Goal: Find contact information: Obtain details needed to contact an individual or organization

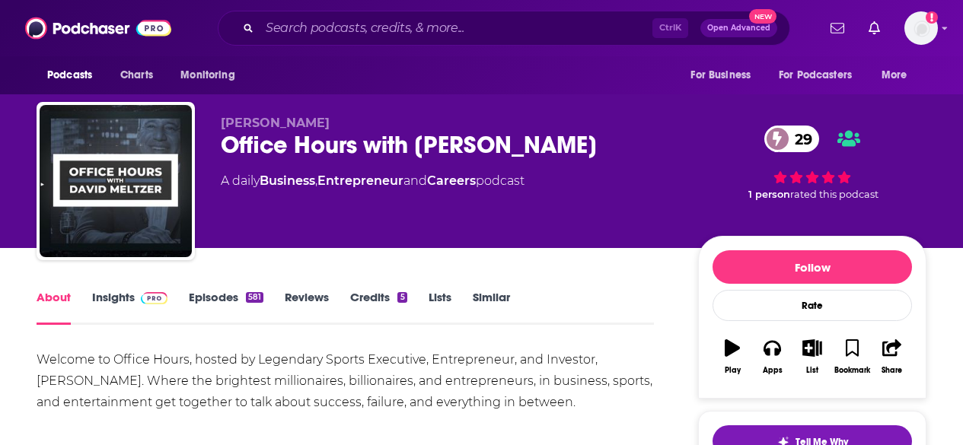
scroll to position [326, 0]
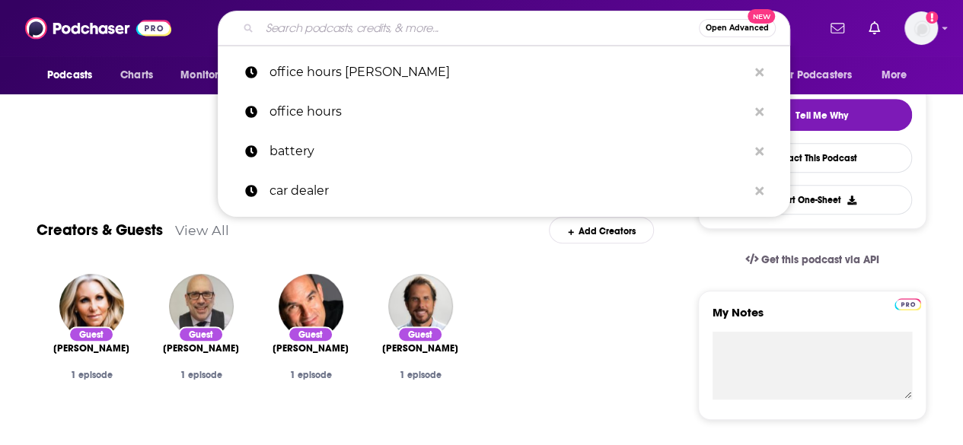
click at [292, 27] on input "Search podcasts, credits, & more..." at bounding box center [478, 28] width 439 height 24
click at [61, 30] on img at bounding box center [98, 28] width 146 height 29
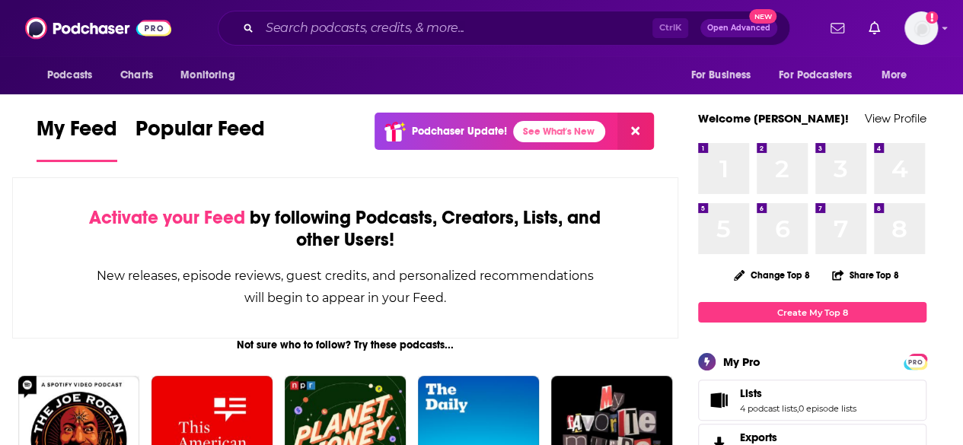
click at [627, 131] on button at bounding box center [635, 131] width 37 height 37
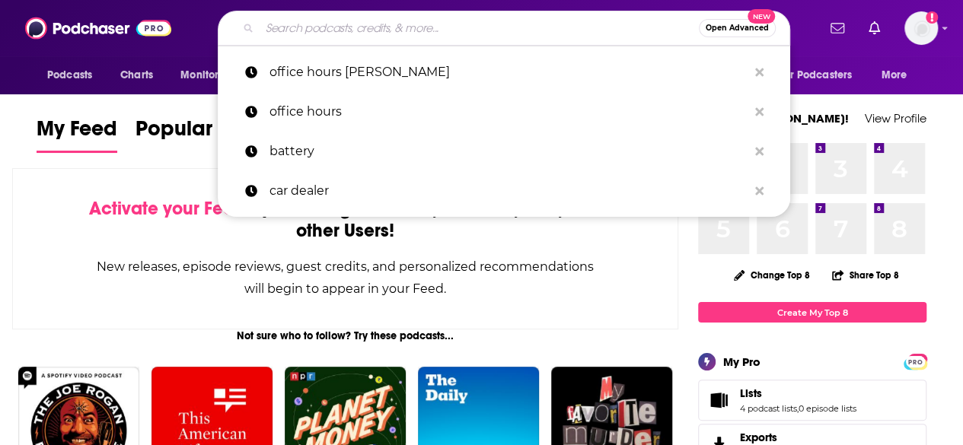
click at [389, 27] on input "Search podcasts, credits, & more..." at bounding box center [478, 28] width 439 height 24
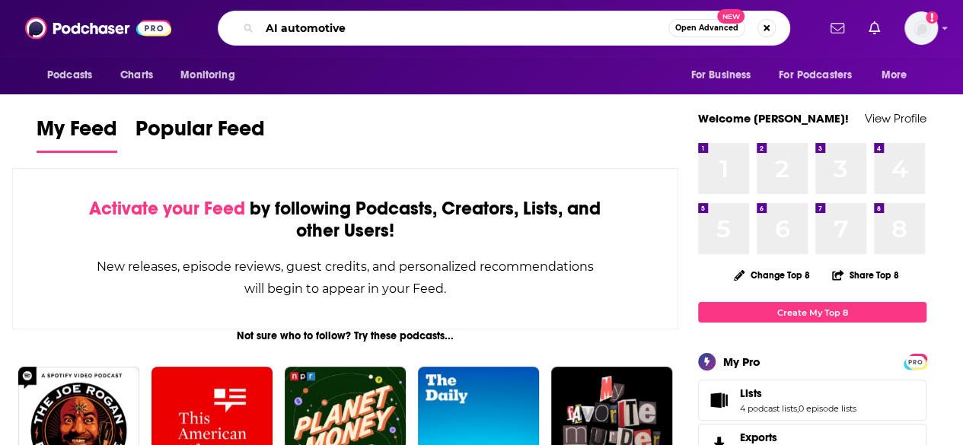
type input "AI automotive"
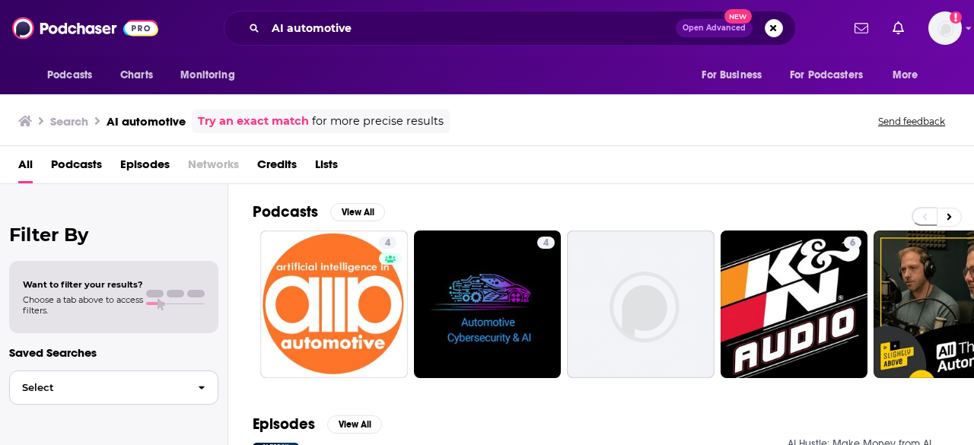
click at [178, 383] on span "Select" at bounding box center [98, 388] width 176 height 10
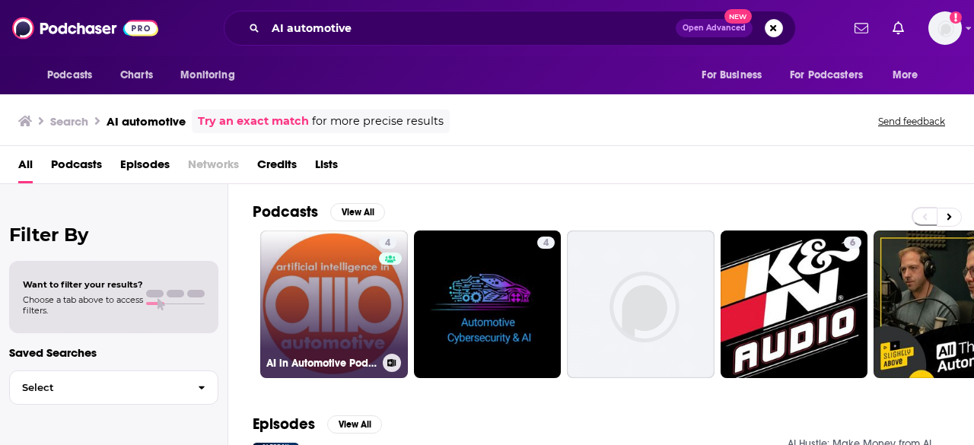
click at [322, 313] on link "4 AI in Automotive Podcast" at bounding box center [334, 305] width 148 height 148
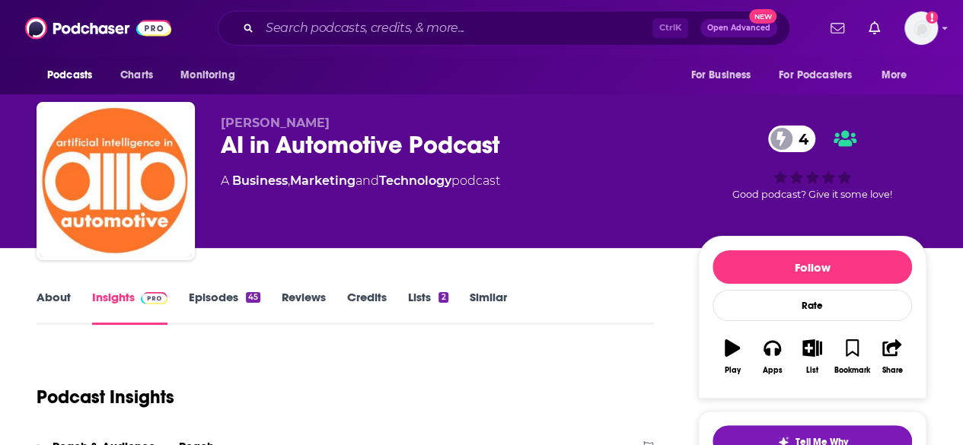
click at [213, 307] on link "Episodes 45" at bounding box center [225, 307] width 72 height 35
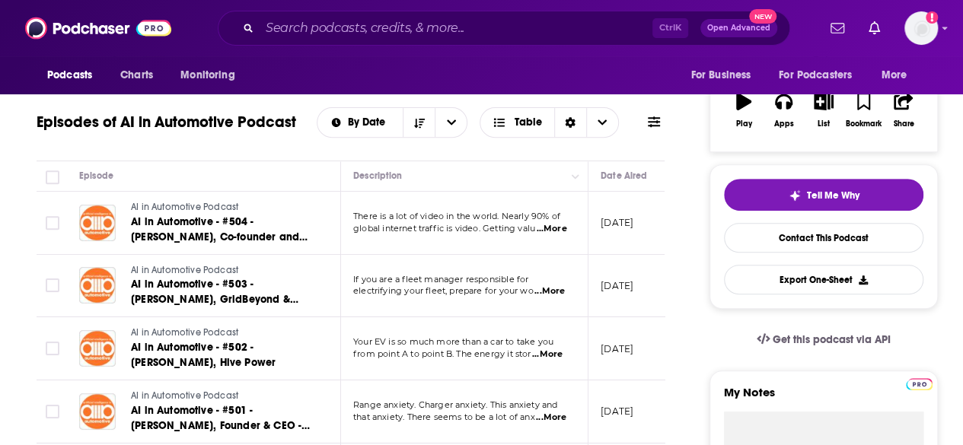
scroll to position [238, 0]
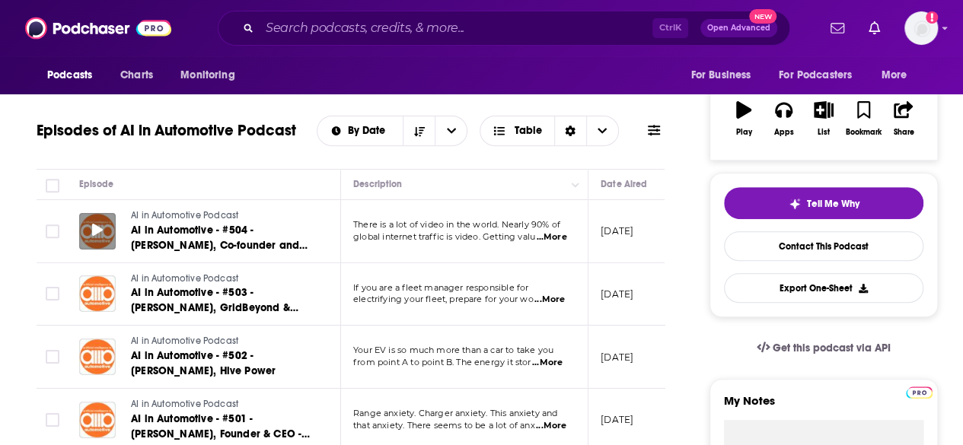
click at [93, 228] on icon at bounding box center [97, 230] width 11 height 12
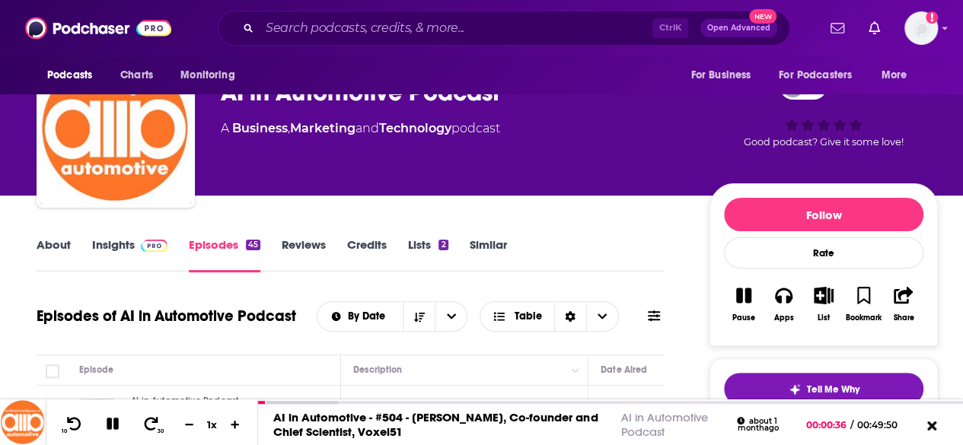
scroll to position [36, 0]
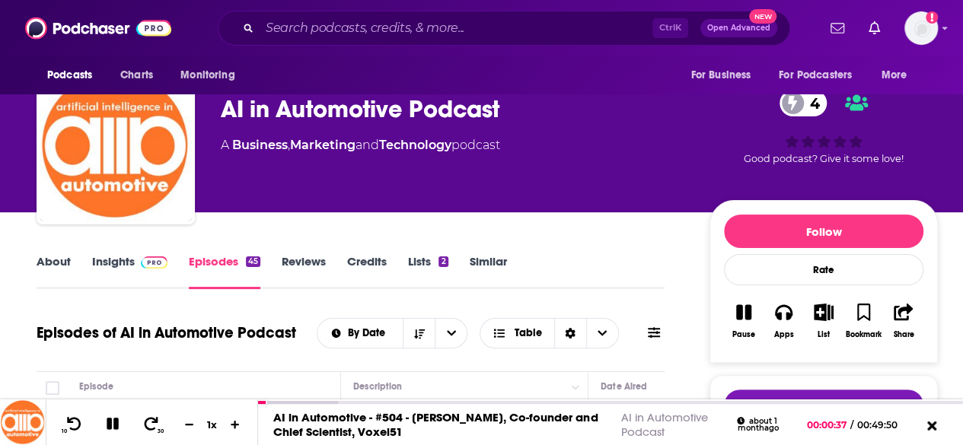
click at [420, 265] on link "Lists 2" at bounding box center [428, 271] width 40 height 35
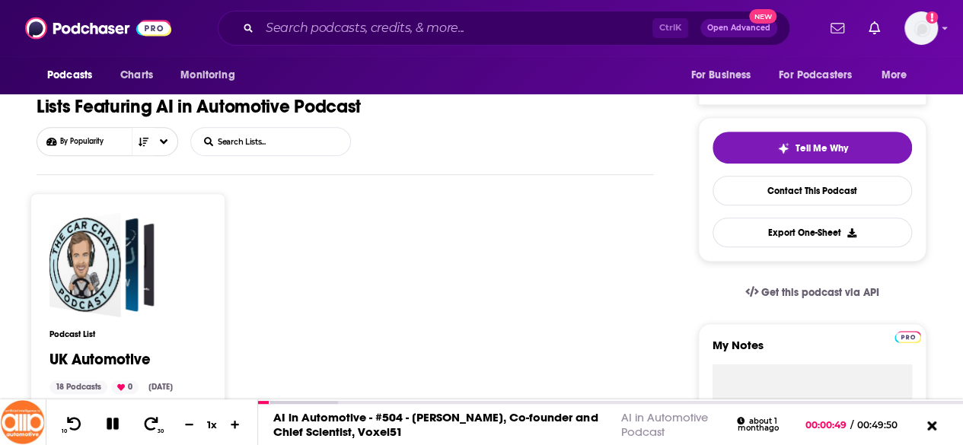
scroll to position [307, 0]
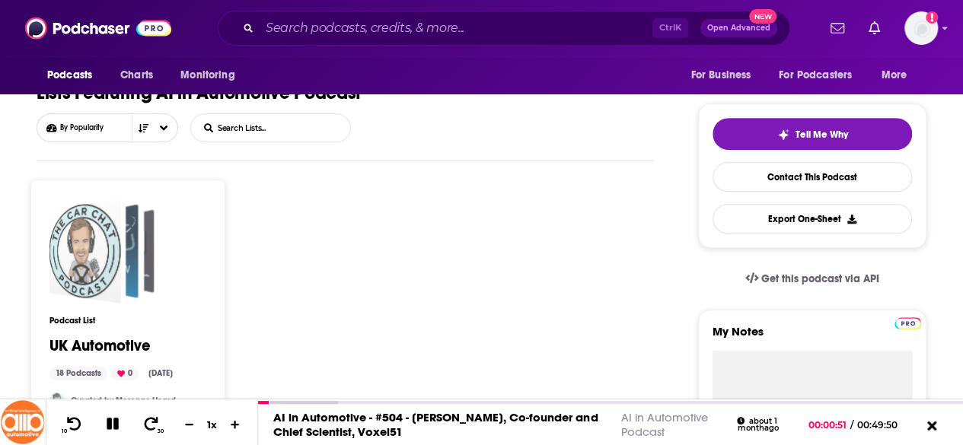
click at [106, 274] on div "UK Automotive" at bounding box center [85, 251] width 72 height 105
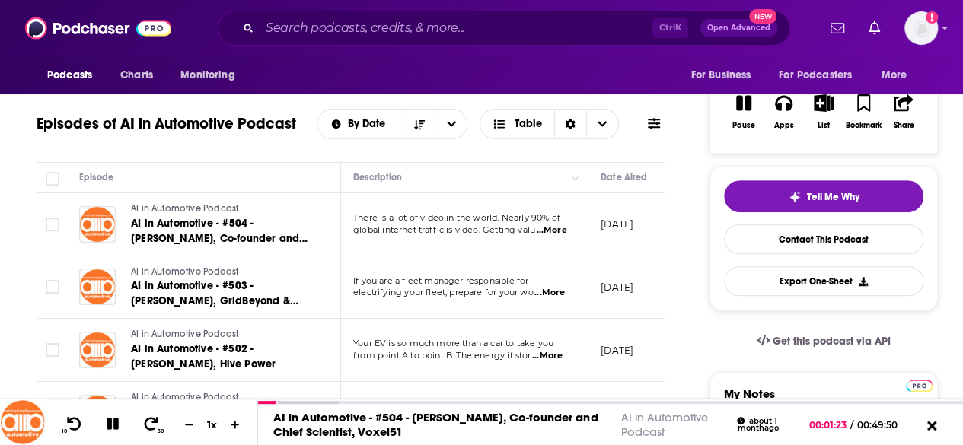
scroll to position [248, 0]
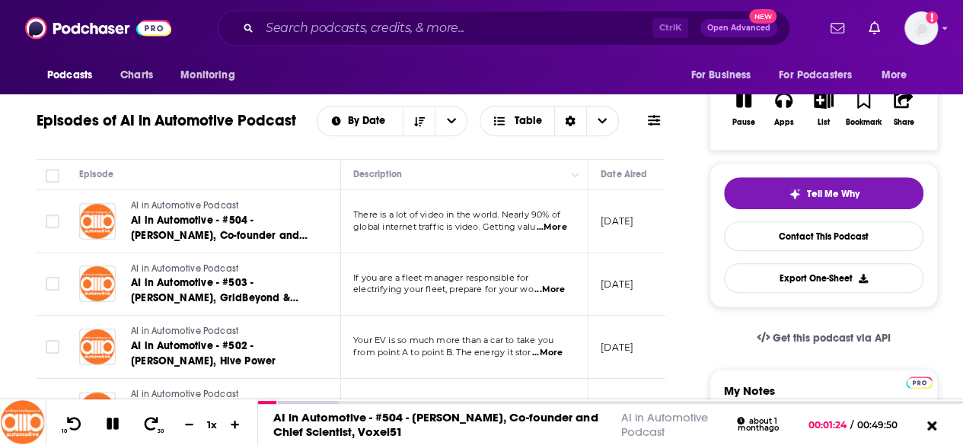
click at [558, 223] on span "...More" at bounding box center [551, 227] width 30 height 12
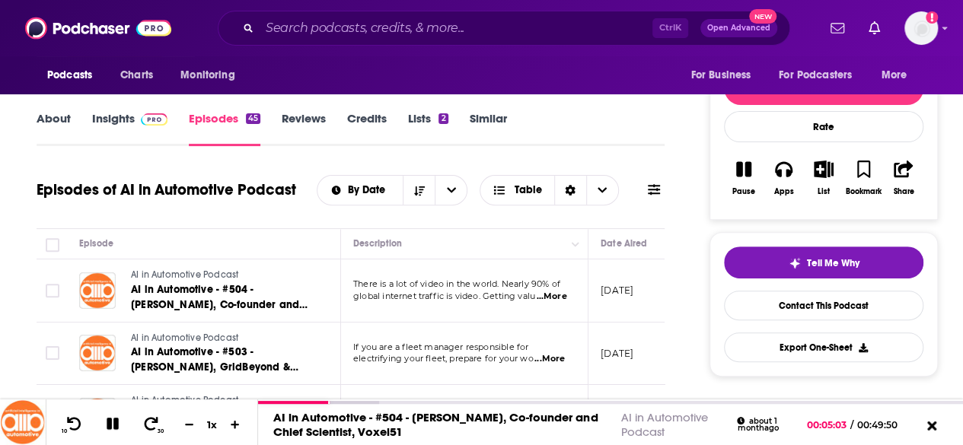
scroll to position [0, 0]
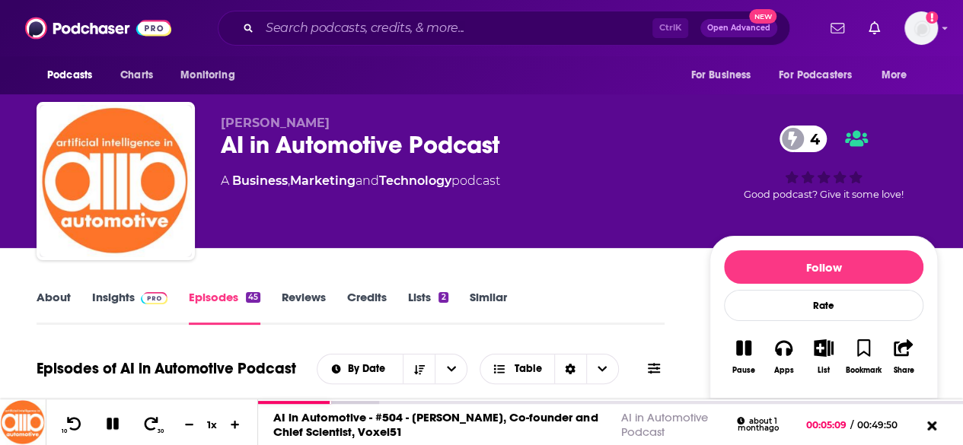
click at [59, 296] on link "About" at bounding box center [54, 307] width 34 height 35
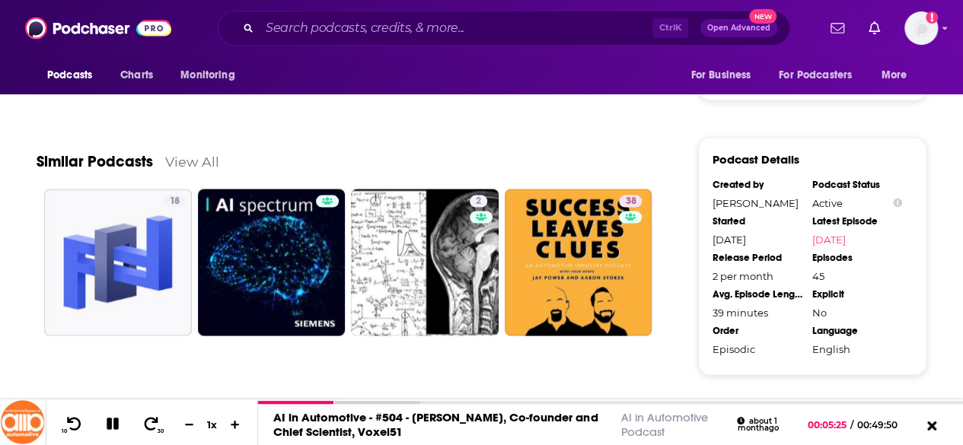
scroll to position [1329, 0]
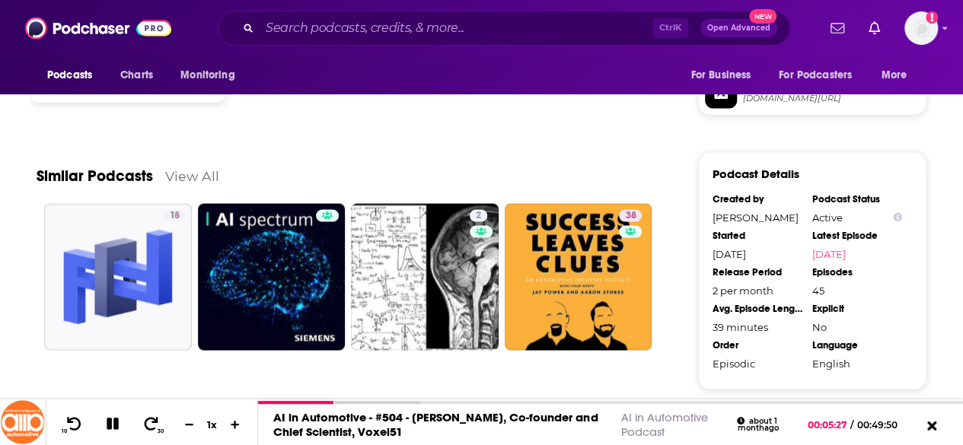
click at [756, 211] on div "[PERSON_NAME]" at bounding box center [757, 217] width 90 height 12
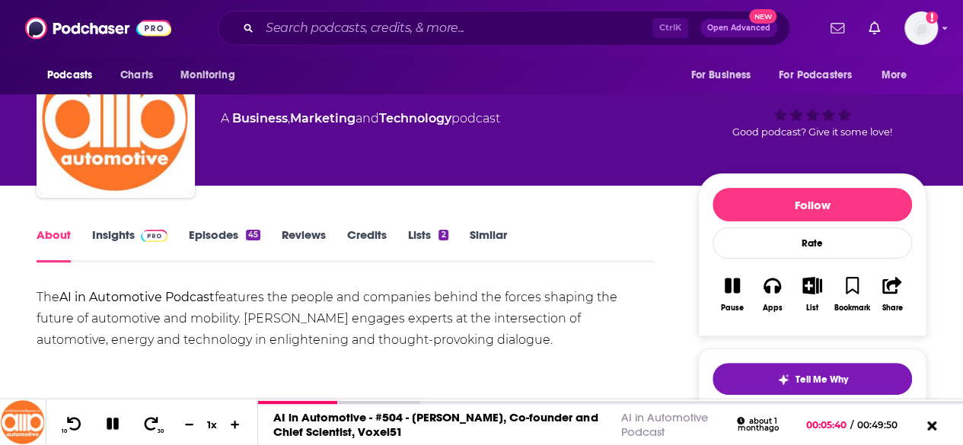
scroll to position [0, 0]
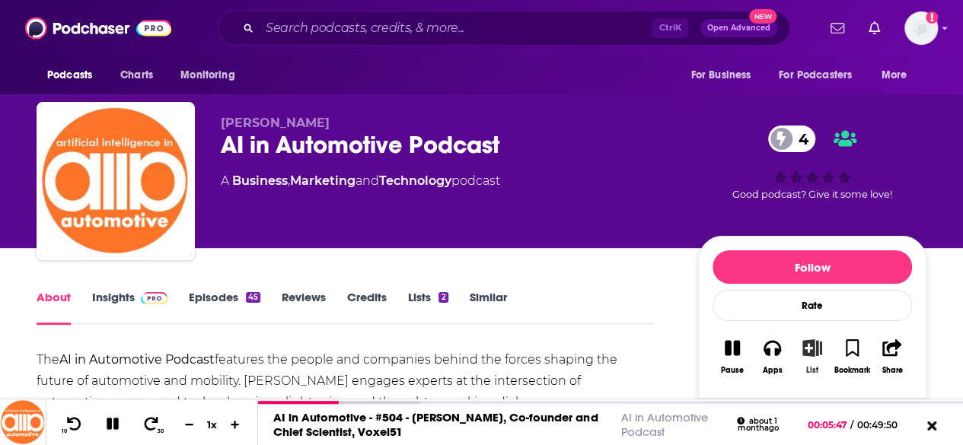
click at [810, 348] on icon "button" at bounding box center [812, 347] width 19 height 17
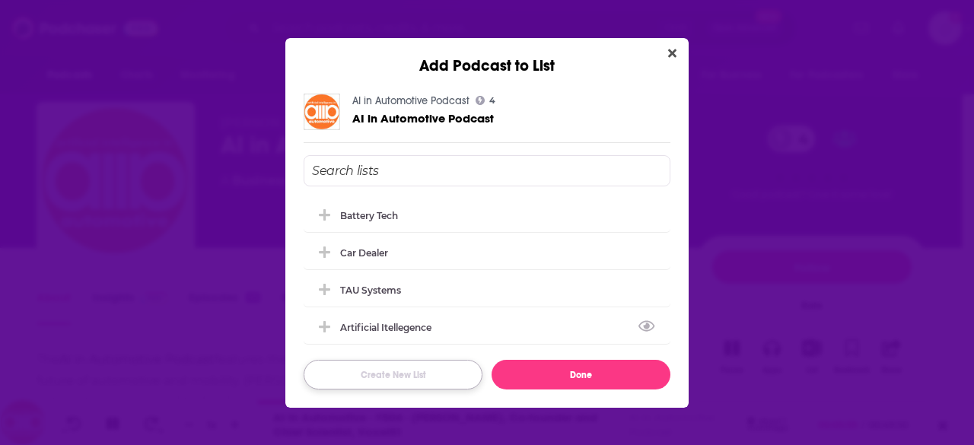
click at [425, 371] on button "Create New List" at bounding box center [393, 375] width 179 height 30
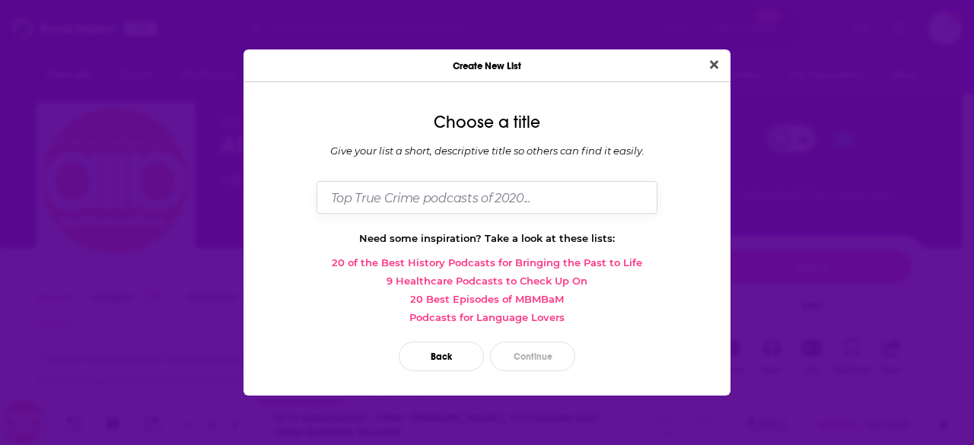
click at [371, 188] on input "Dialog" at bounding box center [487, 197] width 341 height 33
type input "AI in Automotive"
click at [532, 345] on button "Continue" at bounding box center [532, 357] width 85 height 30
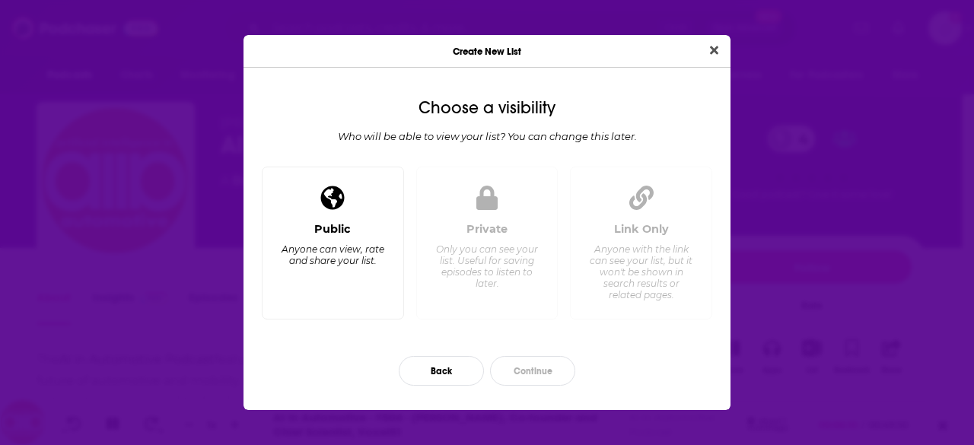
click at [345, 264] on div "Anyone can view, rate and share your list." at bounding box center [333, 254] width 104 height 23
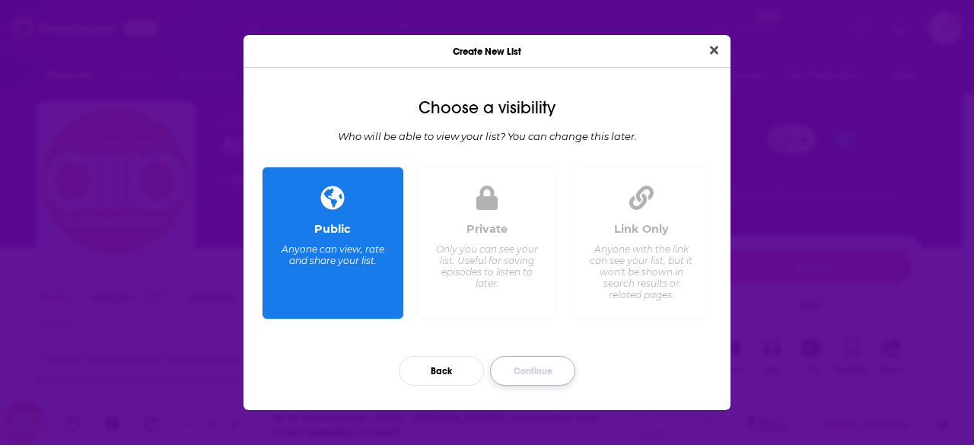
click at [546, 375] on button "Continue" at bounding box center [532, 371] width 85 height 30
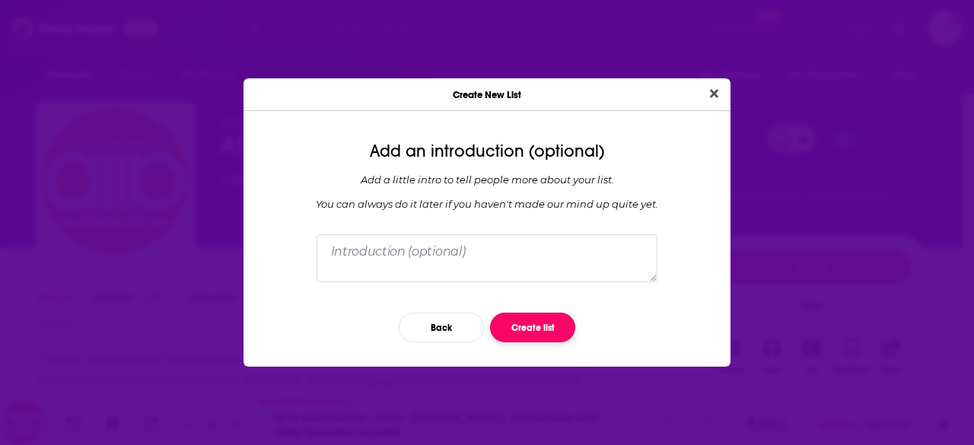
click at [521, 323] on button "Create list" at bounding box center [532, 328] width 85 height 30
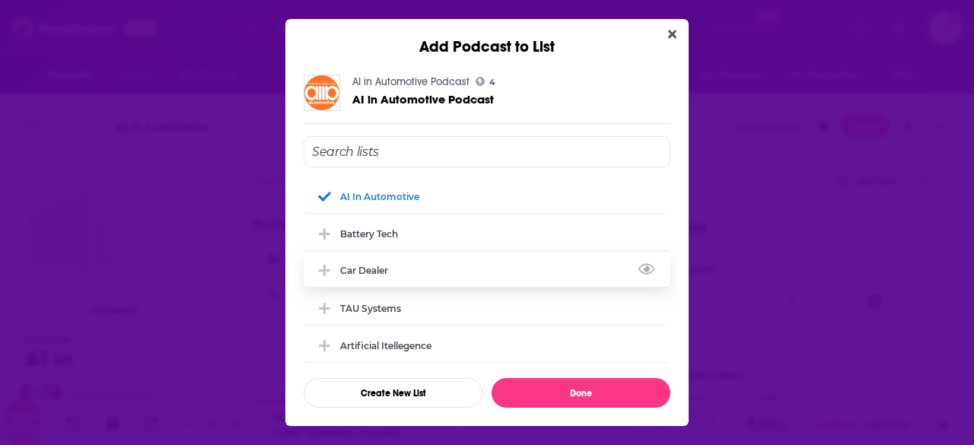
click at [355, 272] on div "Car Dealer" at bounding box center [368, 270] width 57 height 11
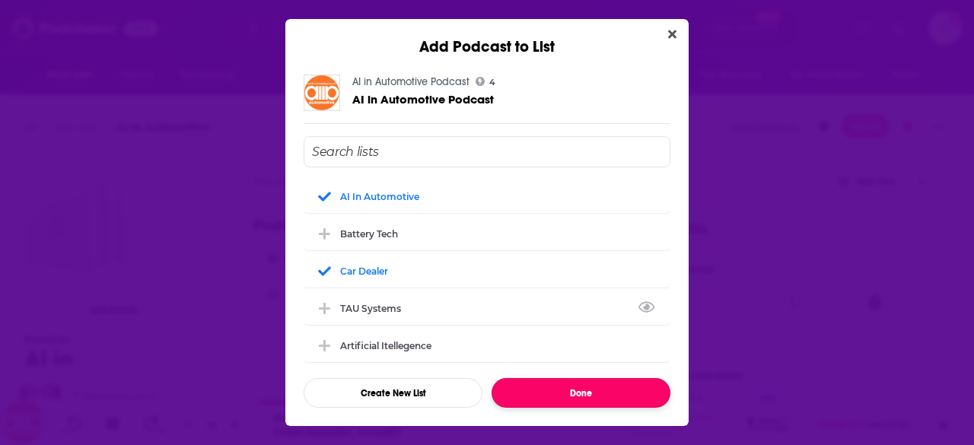
click at [602, 392] on button "Done" at bounding box center [581, 393] width 179 height 30
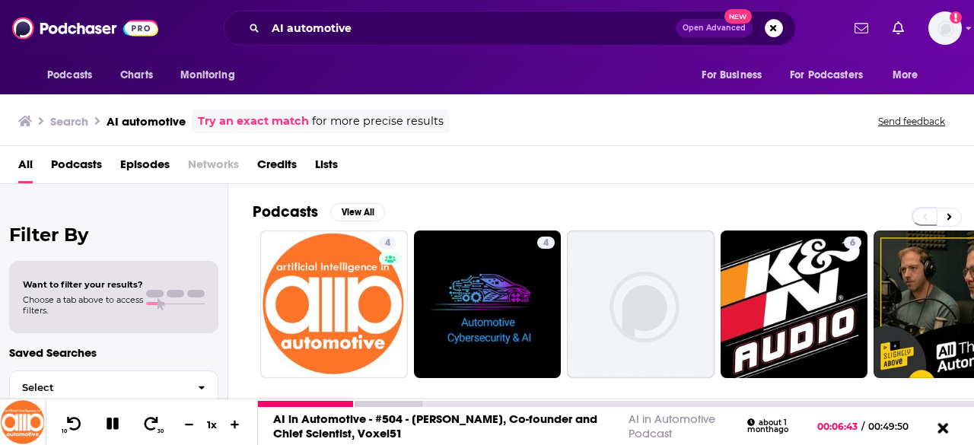
click at [943, 431] on icon at bounding box center [942, 427] width 11 height 11
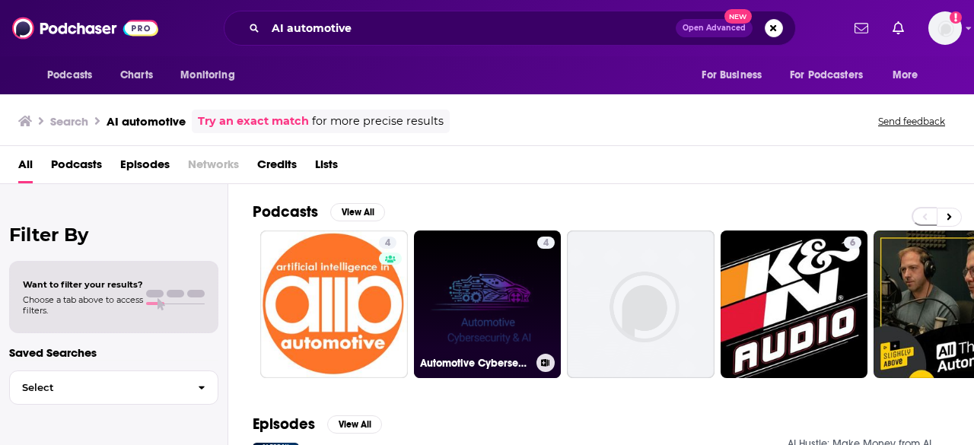
click at [467, 253] on link "4 Automotive Cybersecurity & AI" at bounding box center [488, 305] width 148 height 148
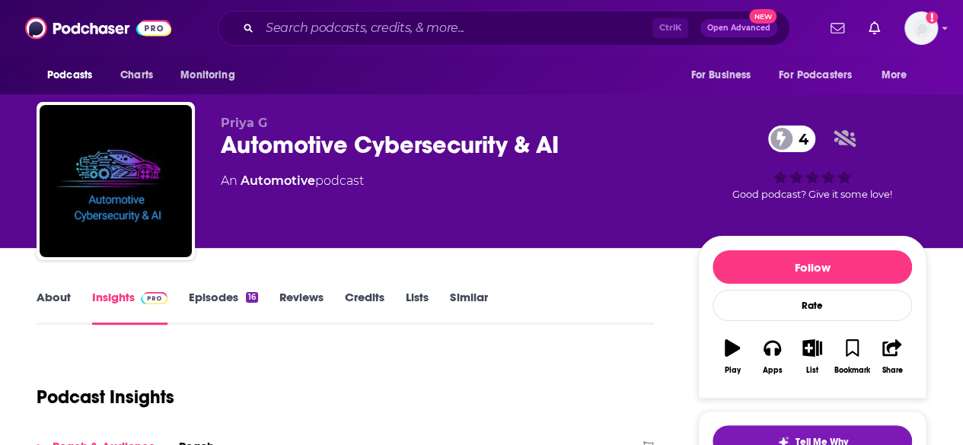
click at [108, 293] on link "Insights" at bounding box center [129, 307] width 75 height 35
click at [211, 301] on link "Episodes 16" at bounding box center [223, 307] width 69 height 35
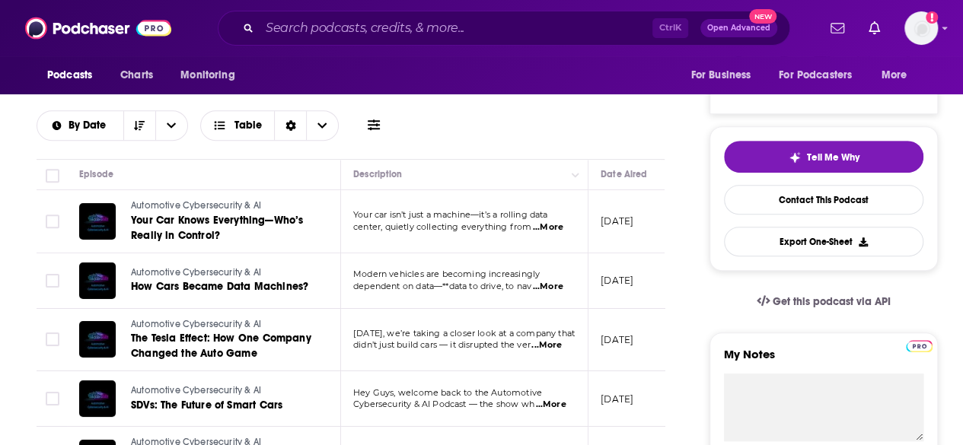
scroll to position [292, 0]
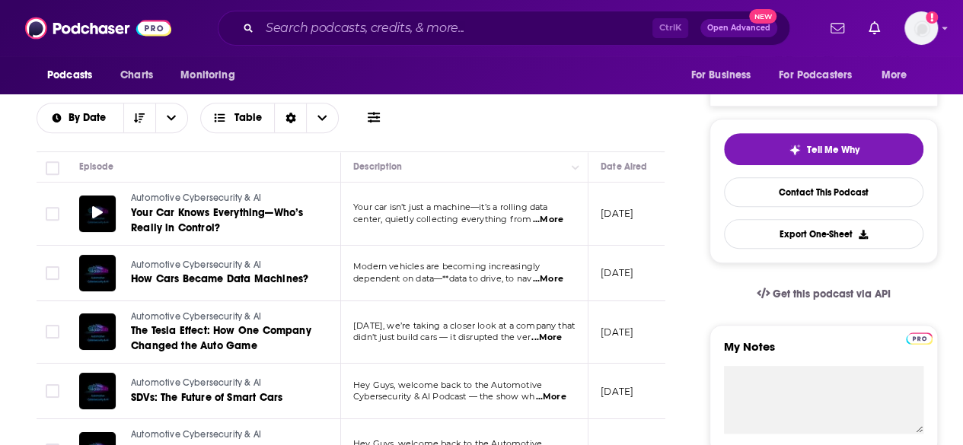
click at [97, 212] on icon at bounding box center [97, 212] width 11 height 12
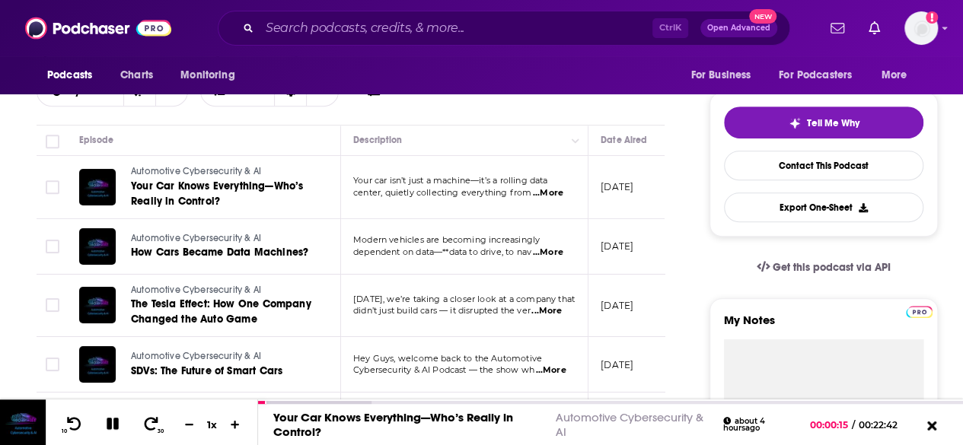
scroll to position [302, 0]
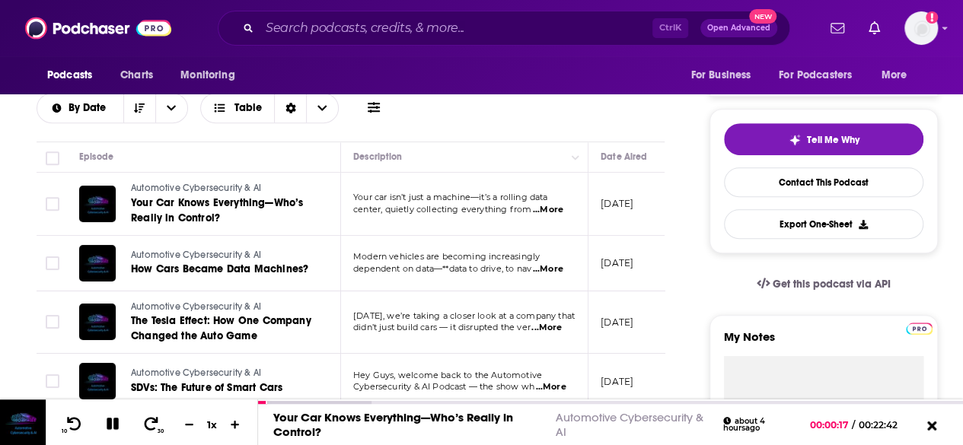
click at [552, 209] on span "...More" at bounding box center [548, 210] width 30 height 12
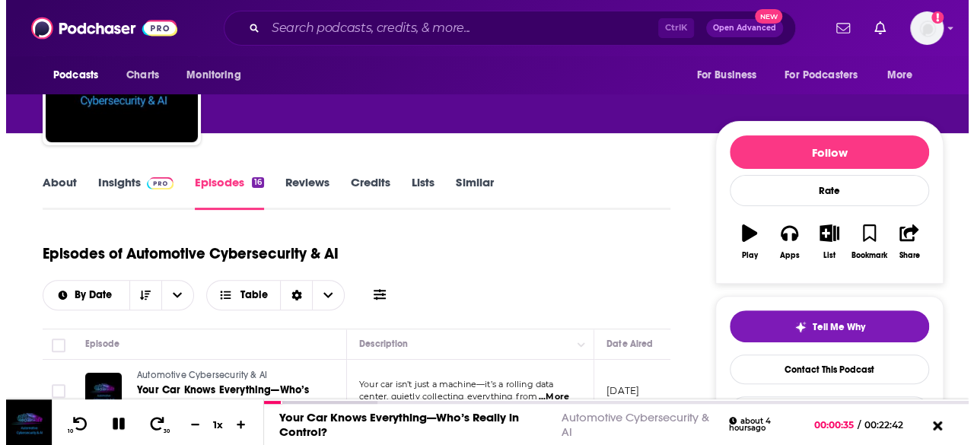
scroll to position [0, 0]
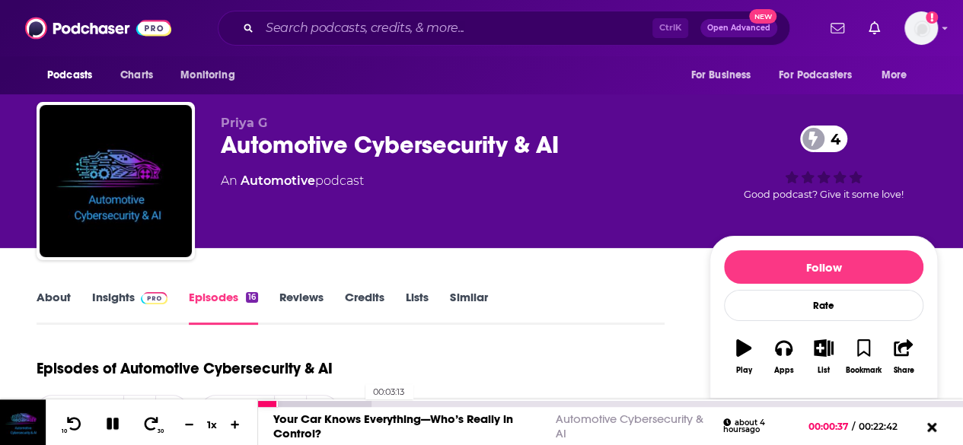
click at [357, 404] on div at bounding box center [314, 404] width 113 height 6
click at [406, 403] on div at bounding box center [375, 404] width 234 height 6
click at [587, 406] on div "10 30 1 x 00:10:37 Your Car Knows Everything—Who’s Really in Control? Automotiv…" at bounding box center [481, 422] width 963 height 46
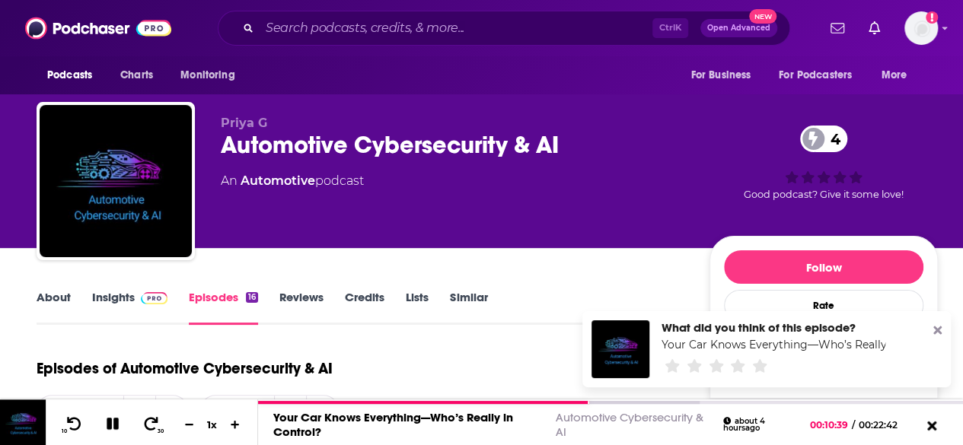
click at [940, 333] on icon at bounding box center [937, 330] width 8 height 8
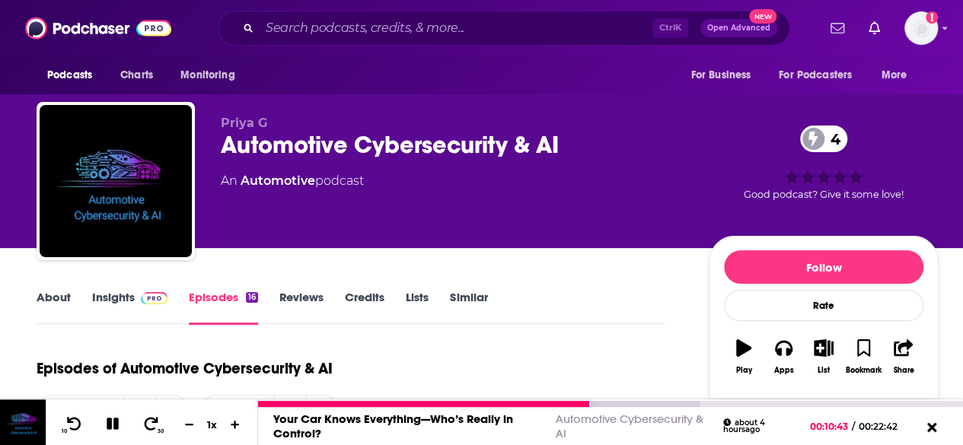
click at [677, 408] on div "Your Car Knows Everything—Who’s Really in Control? Automotive Cybersecurity & A…" at bounding box center [610, 426] width 705 height 38
click at [669, 402] on div at bounding box center [478, 404] width 441 height 6
click at [751, 404] on div at bounding box center [525, 404] width 534 height 6
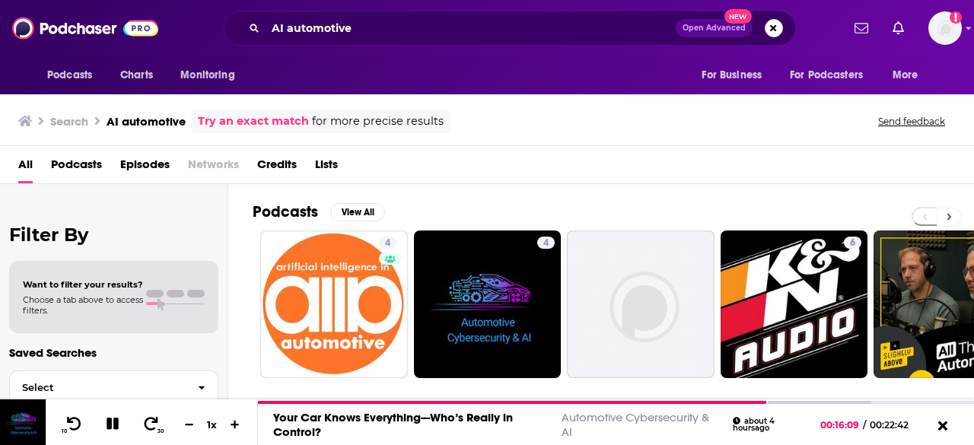
click at [949, 214] on icon at bounding box center [949, 217] width 5 height 7
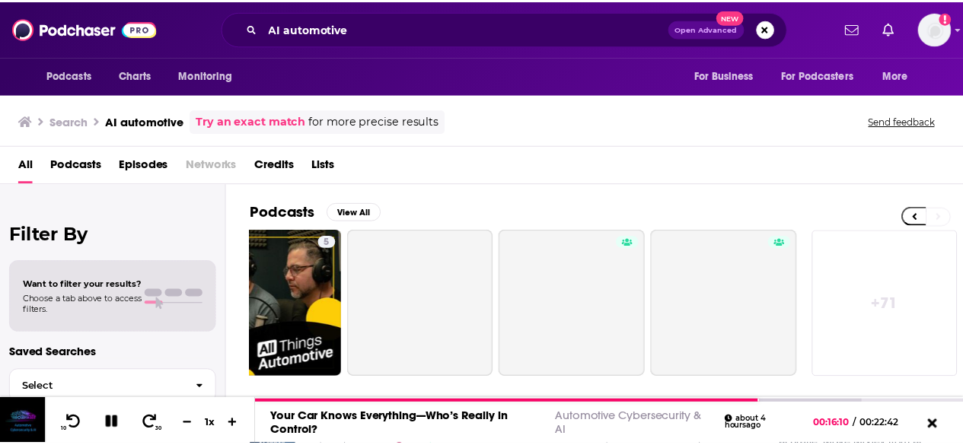
scroll to position [0, 676]
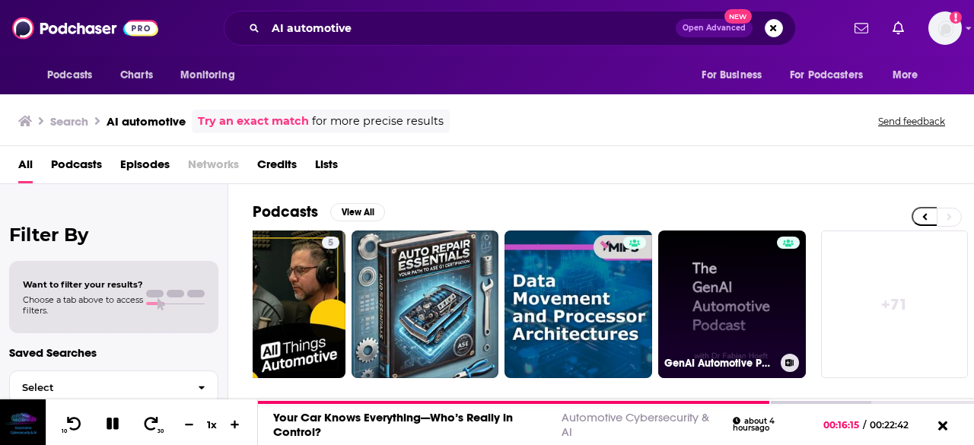
click at [714, 285] on link "GenAI Automotive Podcast" at bounding box center [732, 305] width 148 height 148
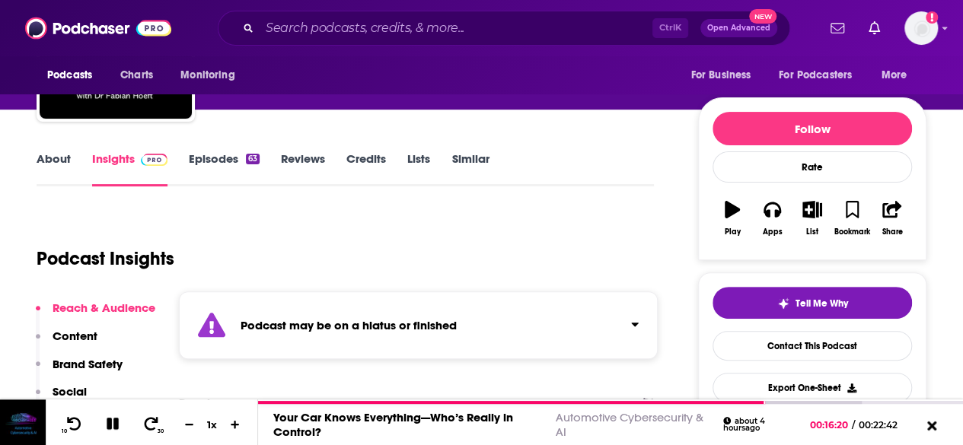
scroll to position [129, 0]
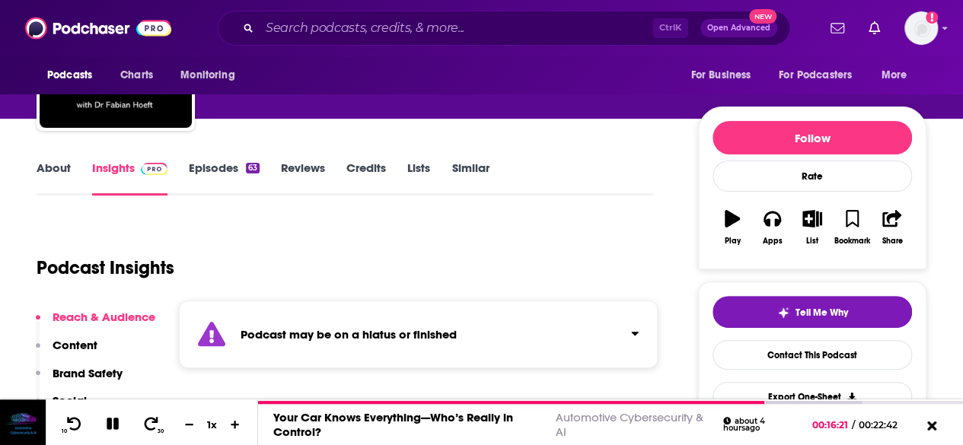
click at [214, 169] on link "Episodes 63" at bounding box center [224, 178] width 71 height 35
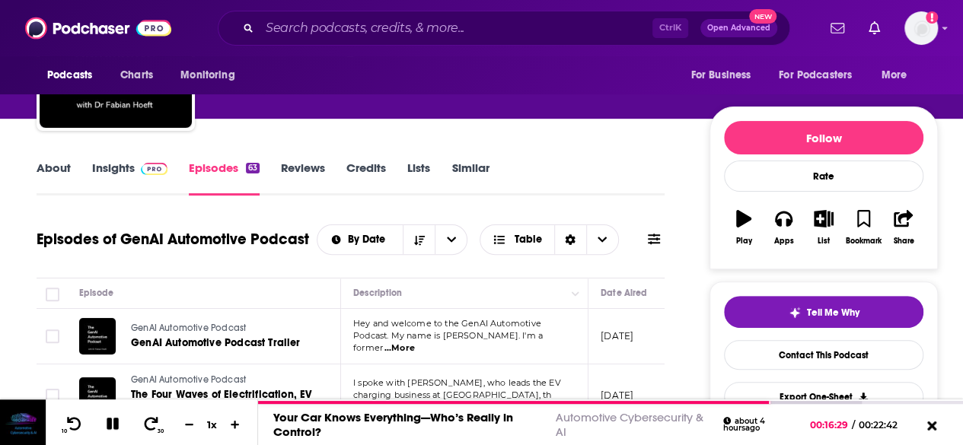
scroll to position [135, 0]
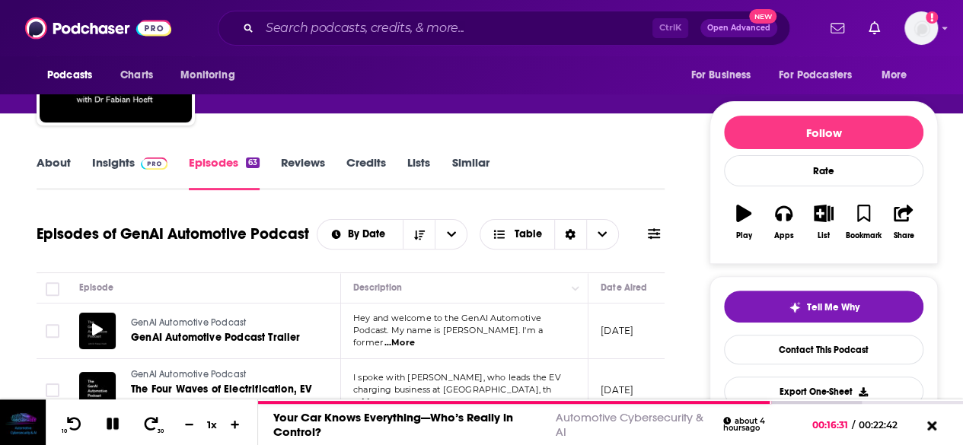
click at [94, 332] on icon at bounding box center [97, 329] width 11 height 12
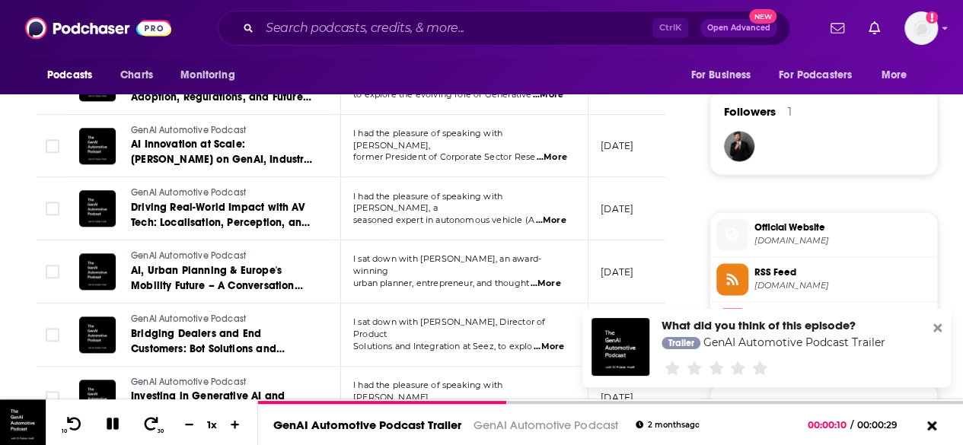
scroll to position [1146, 0]
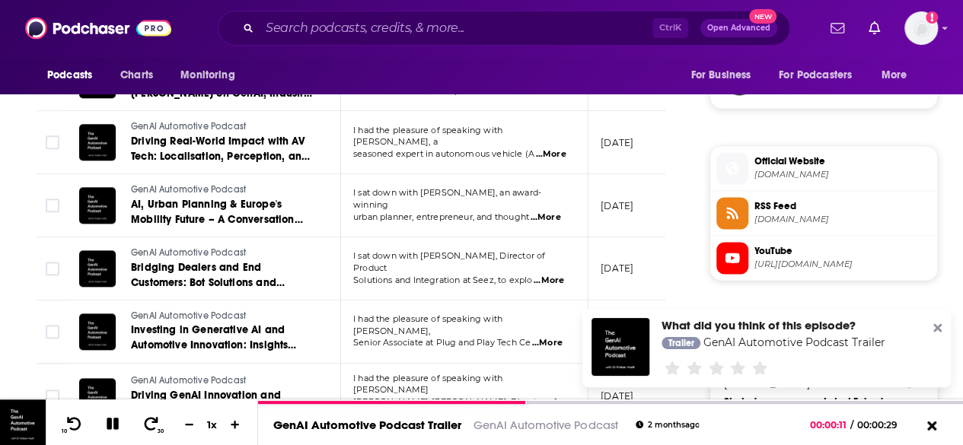
click at [934, 333] on icon at bounding box center [937, 328] width 8 height 12
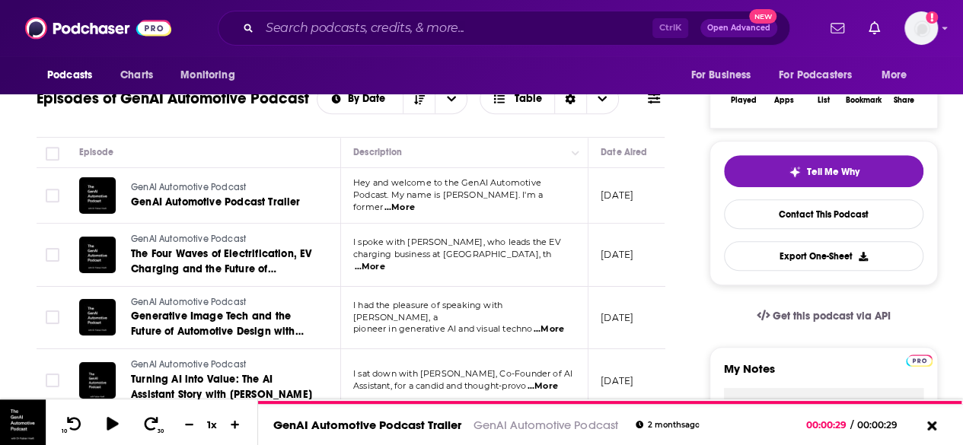
scroll to position [268, 0]
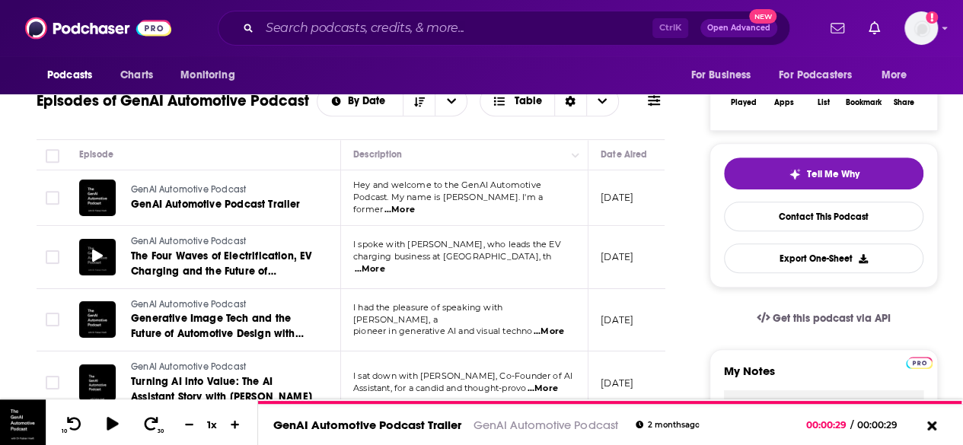
click at [94, 255] on icon at bounding box center [97, 256] width 11 height 12
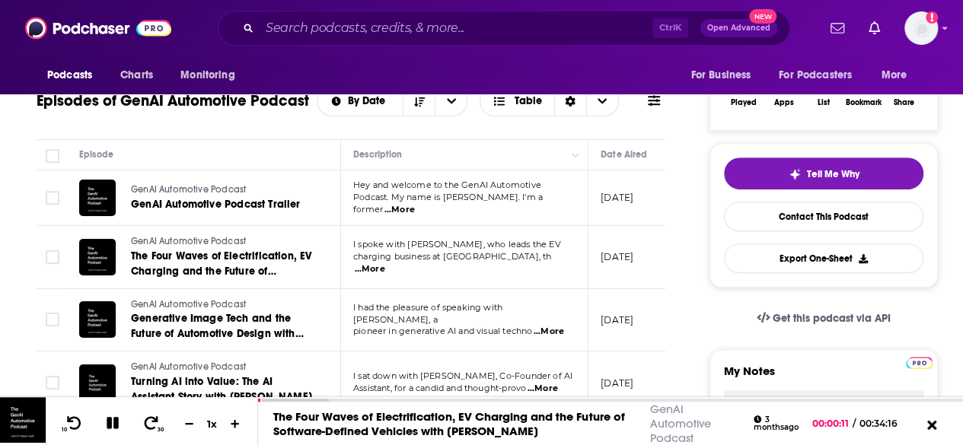
click at [385, 263] on span "...More" at bounding box center [370, 269] width 30 height 12
click at [555, 326] on span "...More" at bounding box center [548, 332] width 30 height 12
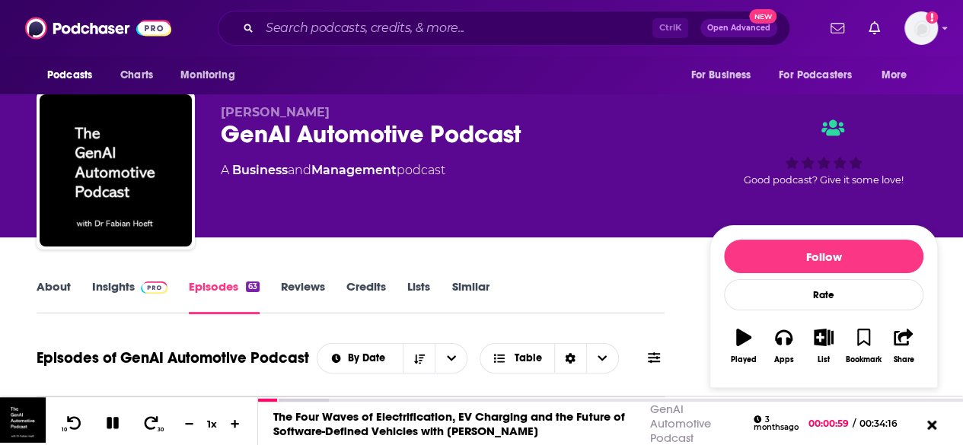
scroll to position [0, 0]
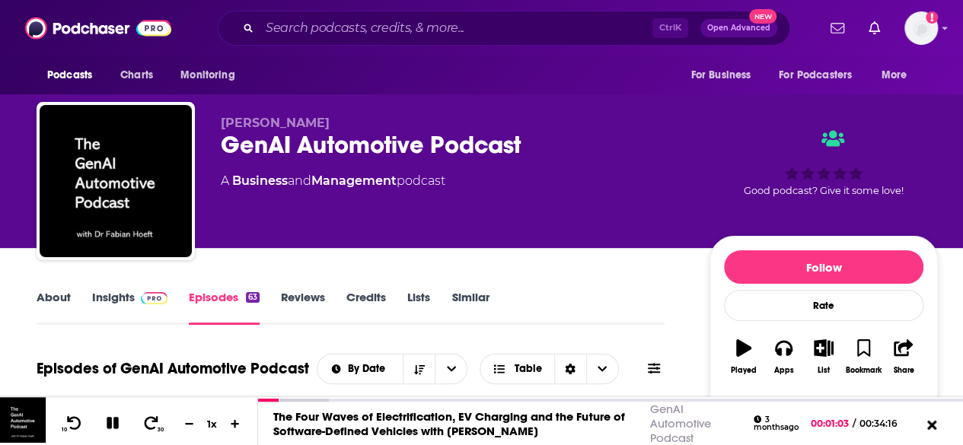
click at [49, 291] on link "About" at bounding box center [54, 307] width 34 height 35
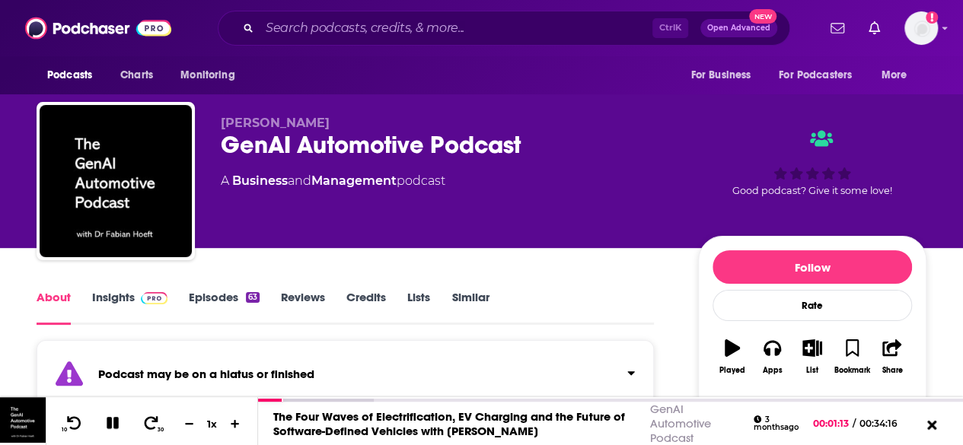
click at [106, 304] on link "Insights" at bounding box center [129, 307] width 75 height 35
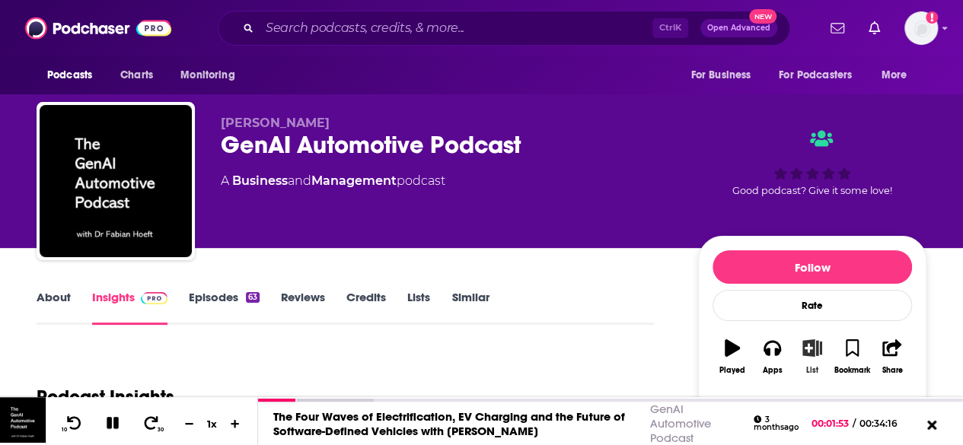
click at [810, 346] on icon "button" at bounding box center [811, 347] width 19 height 17
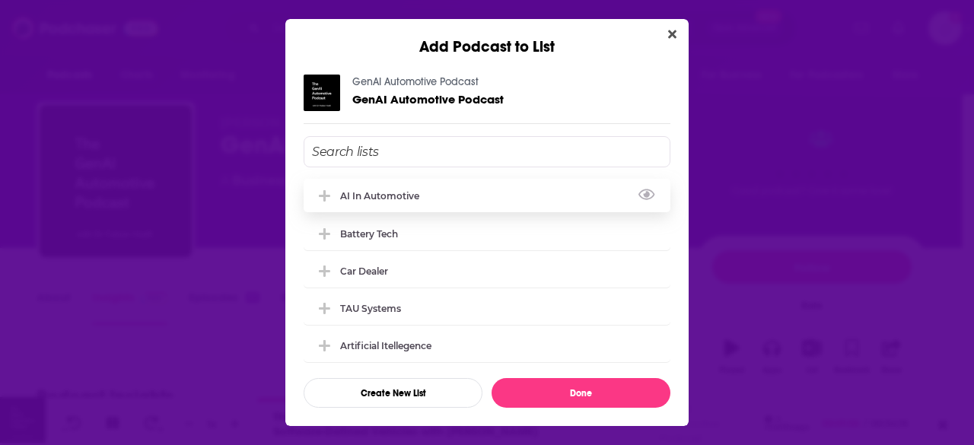
click at [358, 190] on div "AI in Automotive" at bounding box center [384, 195] width 88 height 11
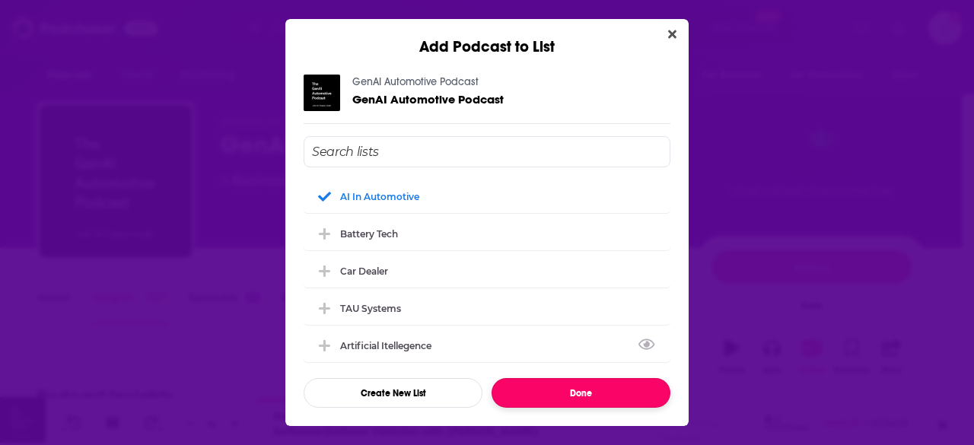
click at [552, 387] on button "Done" at bounding box center [581, 393] width 179 height 30
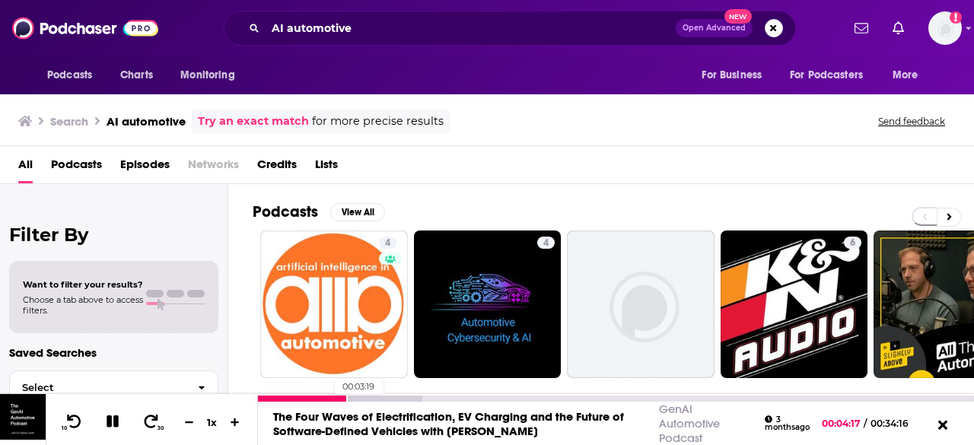
drag, startPoint x: 347, startPoint y: 398, endPoint x: 326, endPoint y: 399, distance: 20.6
click at [326, 399] on div "00:03:19" at bounding box center [616, 399] width 716 height 6
click at [943, 428] on icon at bounding box center [942, 425] width 19 height 15
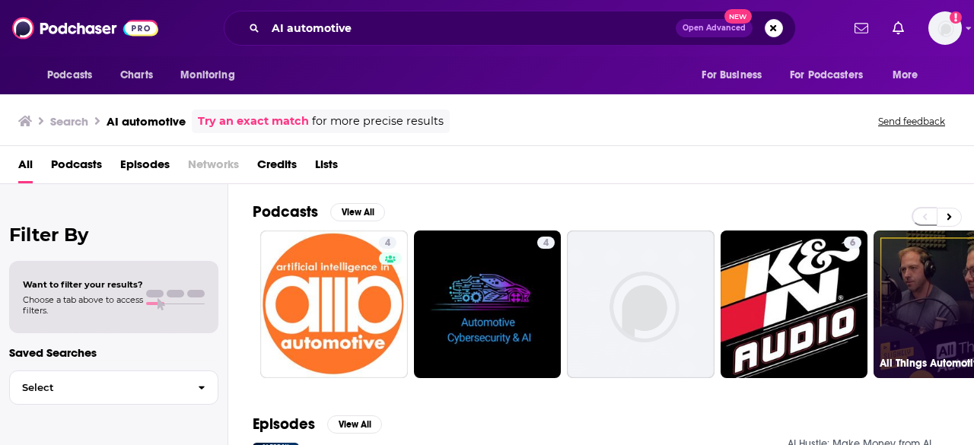
click at [912, 295] on link "5 All Things Automotive" at bounding box center [947, 305] width 148 height 148
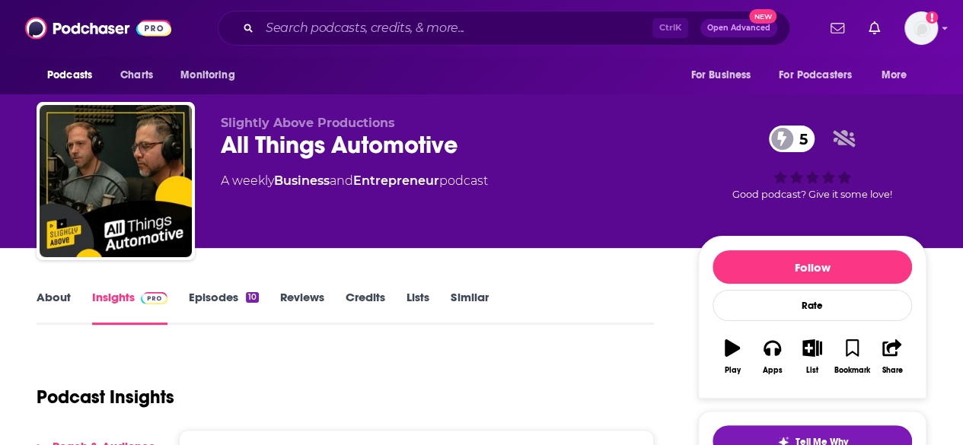
click at [208, 294] on link "Episodes 10" at bounding box center [224, 307] width 70 height 35
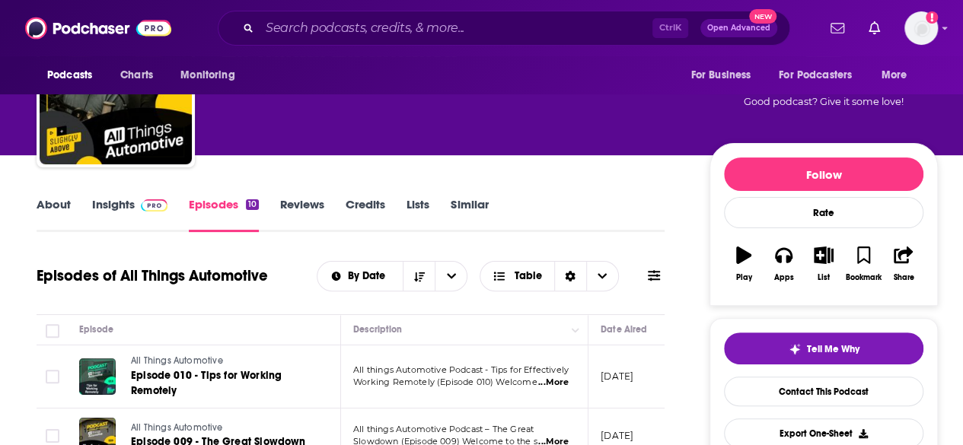
scroll to position [157, 0]
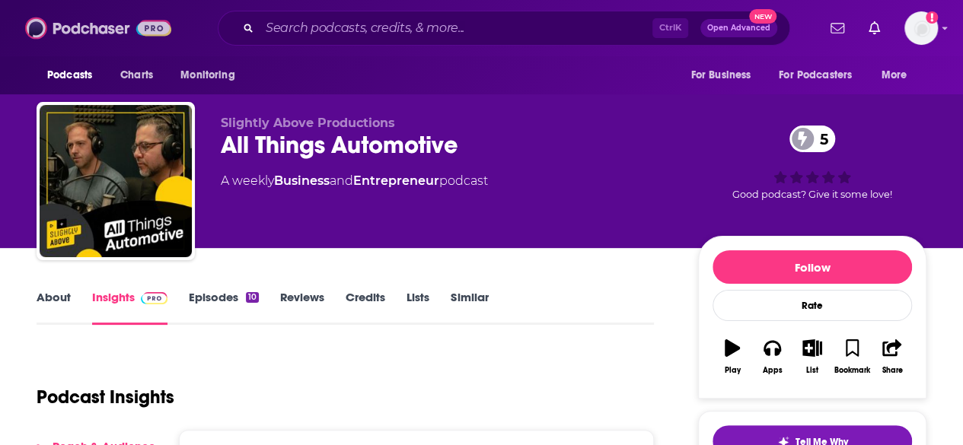
click at [61, 26] on img at bounding box center [98, 28] width 146 height 29
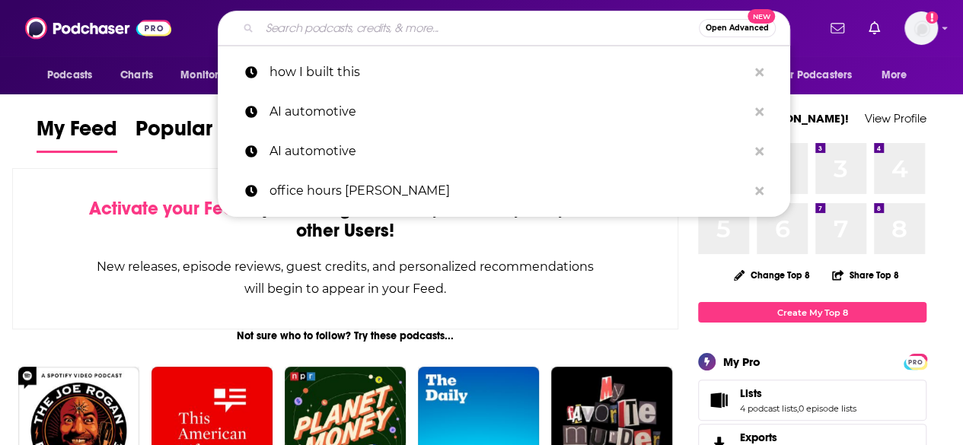
click at [406, 21] on input "Search podcasts, credits, & more..." at bounding box center [478, 28] width 439 height 24
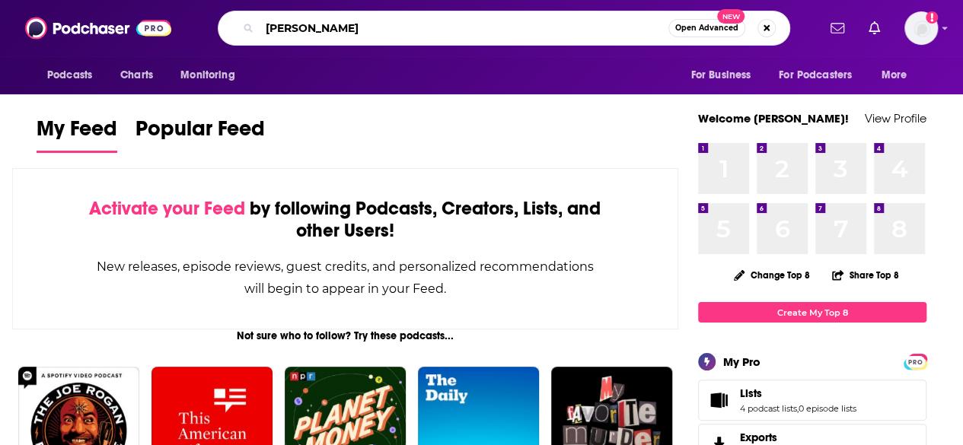
type input "[PERSON_NAME]"
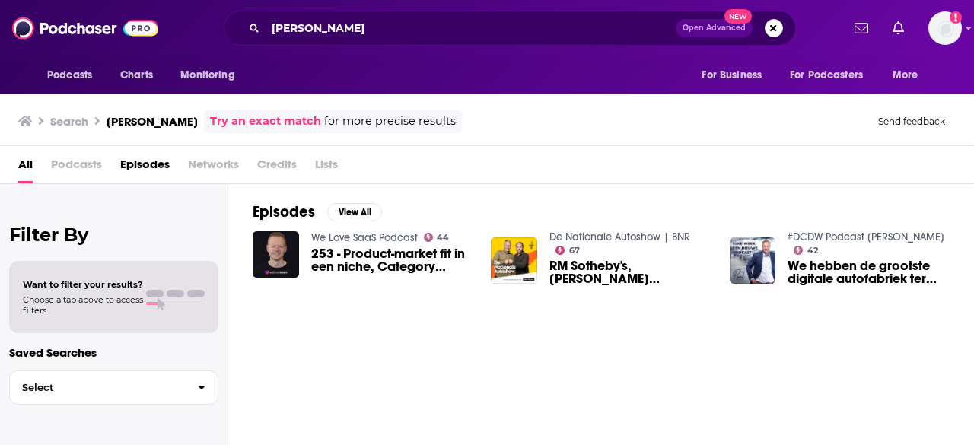
click at [383, 259] on span "253 - Product-market fit in een niche, Category creation en Diversiteit - [PERS…" at bounding box center [392, 260] width 162 height 26
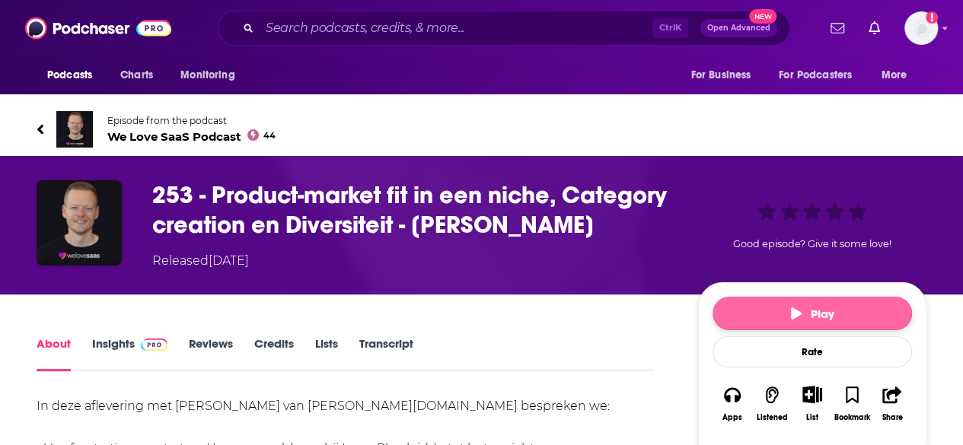
click at [788, 314] on button "Play" at bounding box center [811, 313] width 199 height 33
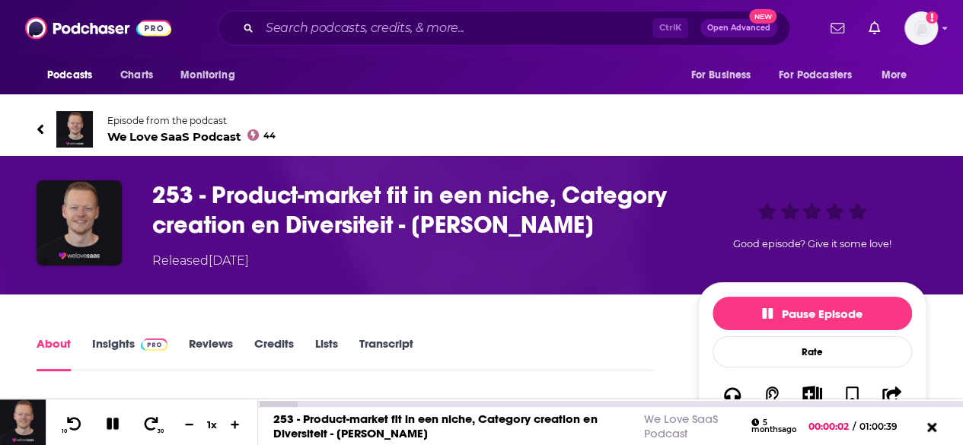
click at [365, 424] on link "253 - Product-market fit in een niche, Category creation en Diversiteit - [PERS…" at bounding box center [434, 426] width 323 height 29
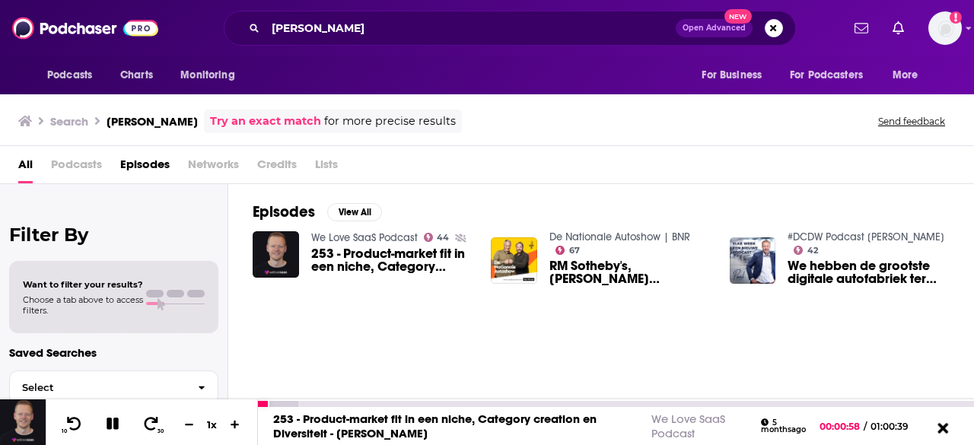
click at [943, 431] on icon at bounding box center [942, 427] width 19 height 15
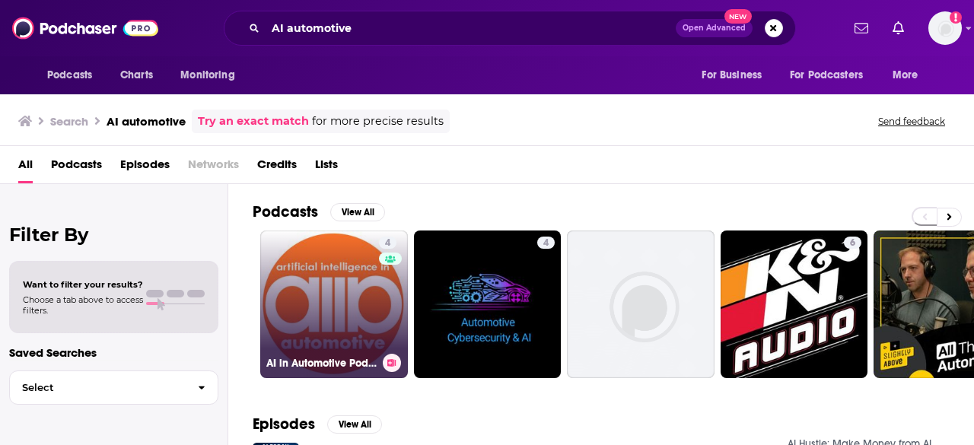
click at [328, 294] on link "4 AI in Automotive Podcast" at bounding box center [334, 305] width 148 height 148
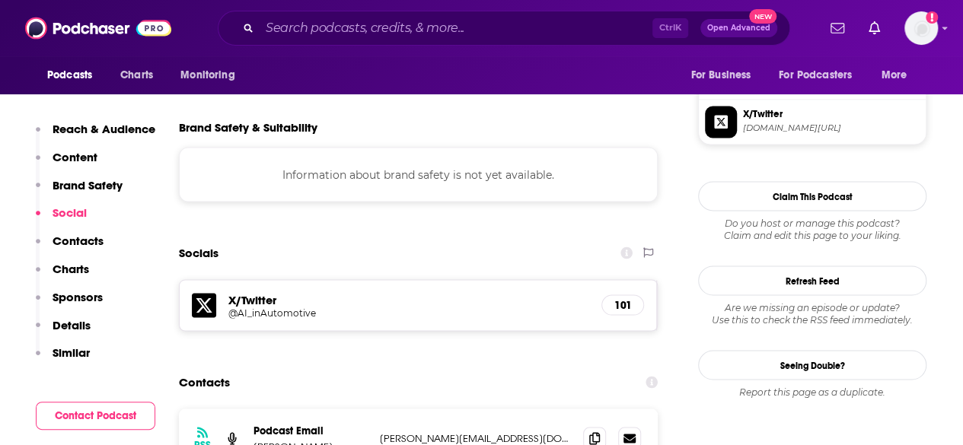
scroll to position [1319, 0]
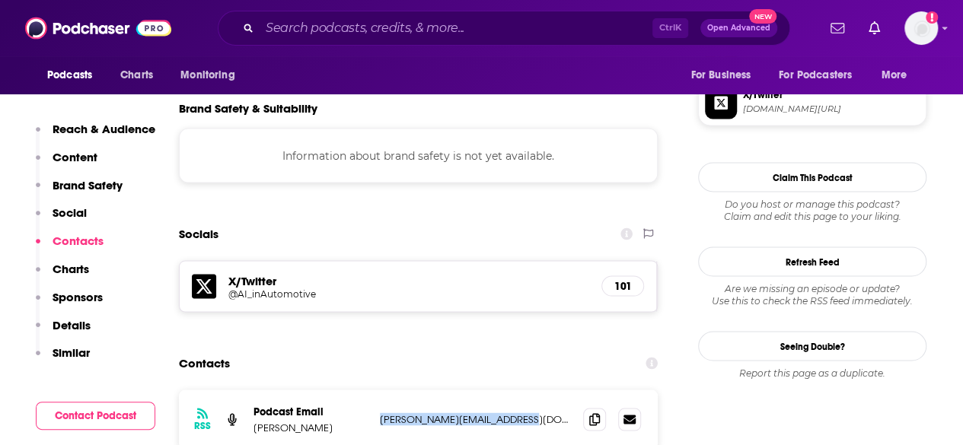
drag, startPoint x: 521, startPoint y: 345, endPoint x: 375, endPoint y: 353, distance: 146.3
click at [375, 390] on div "RSS Podcast Email [PERSON_NAME] [PERSON_NAME][EMAIL_ADDRESS][DOMAIN_NAME] [PERS…" at bounding box center [418, 419] width 479 height 59
copy p "[PERSON_NAME][EMAIL_ADDRESS][DOMAIN_NAME]"
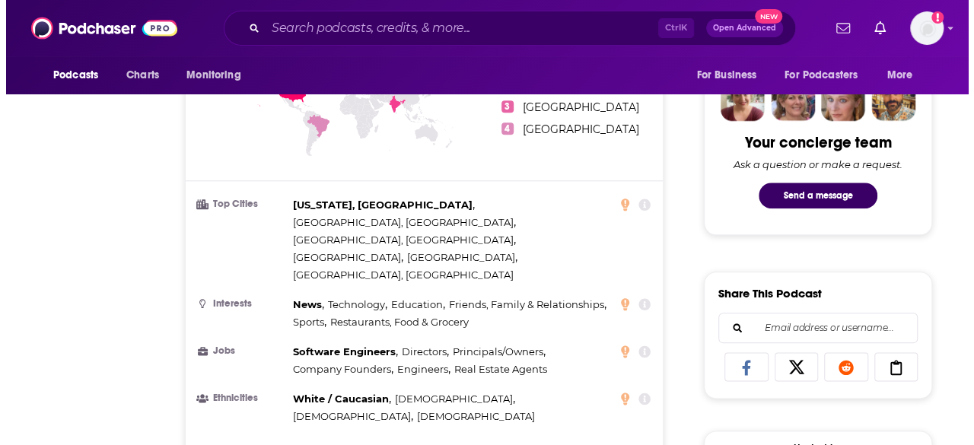
scroll to position [0, 0]
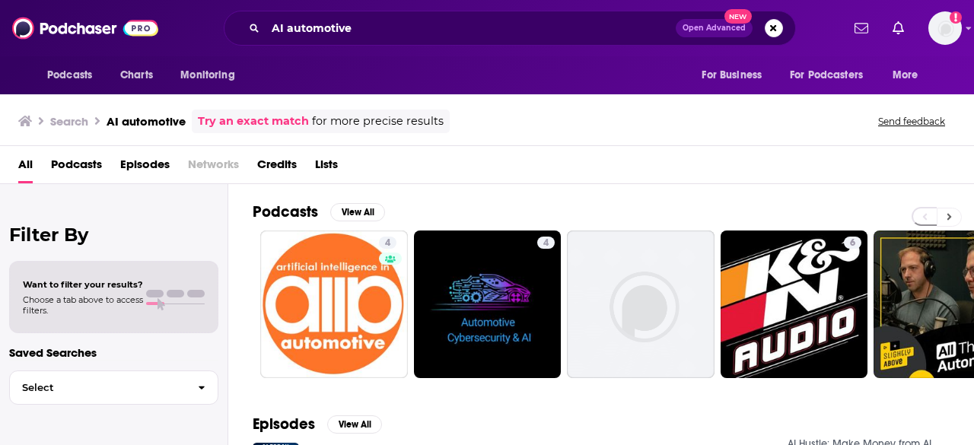
click at [959, 218] on button at bounding box center [949, 217] width 25 height 19
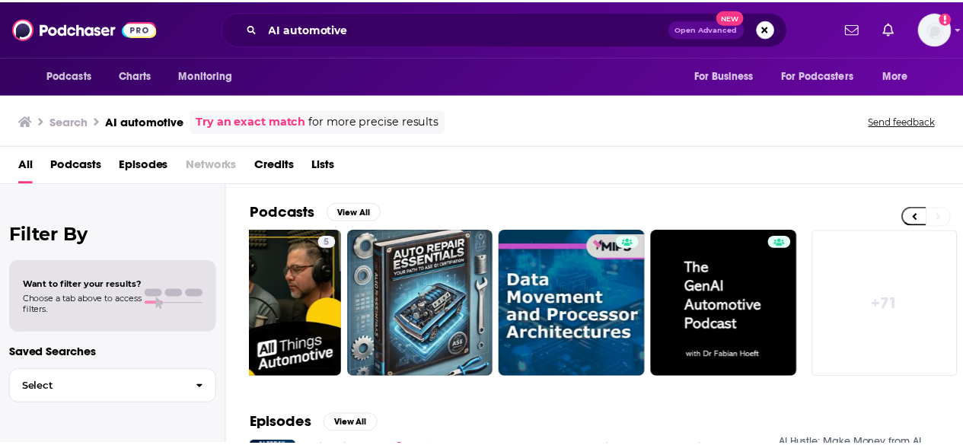
scroll to position [0, 676]
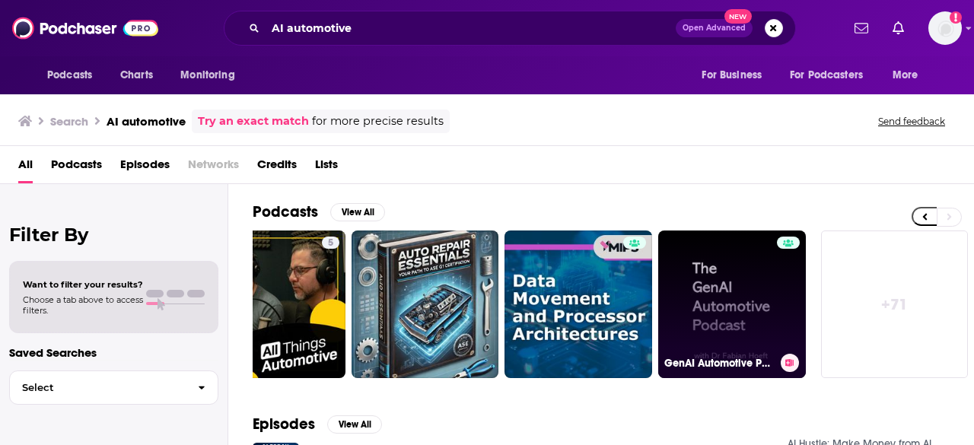
click at [725, 291] on link "GenAI Automotive Podcast" at bounding box center [732, 305] width 148 height 148
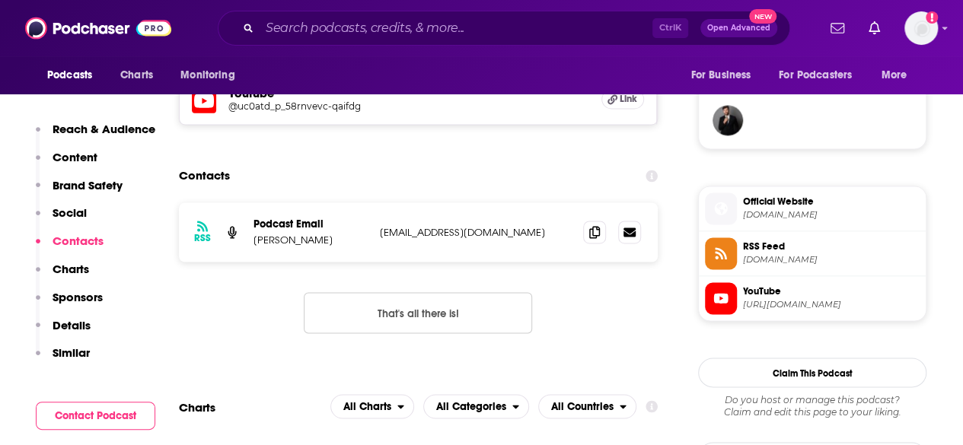
scroll to position [1096, 0]
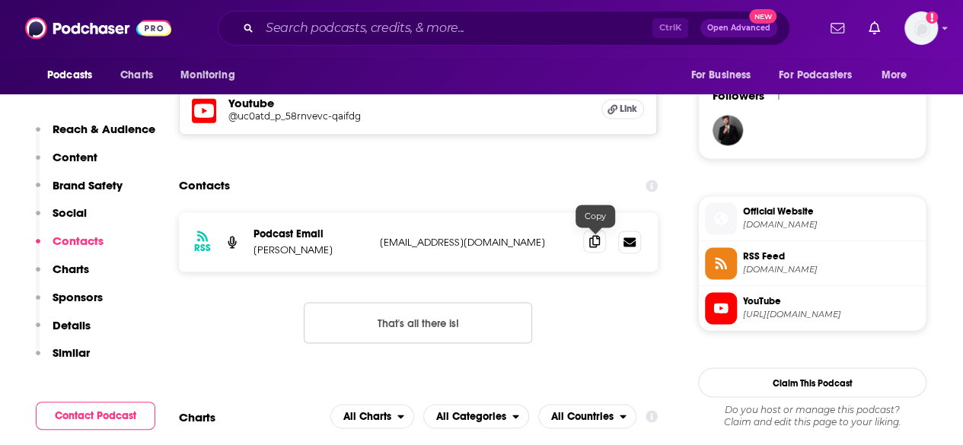
click at [595, 243] on icon at bounding box center [594, 241] width 11 height 12
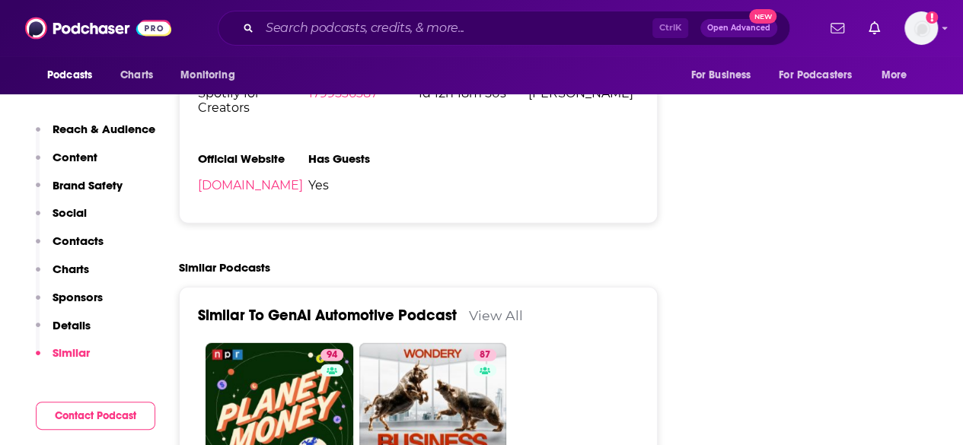
scroll to position [1889, 0]
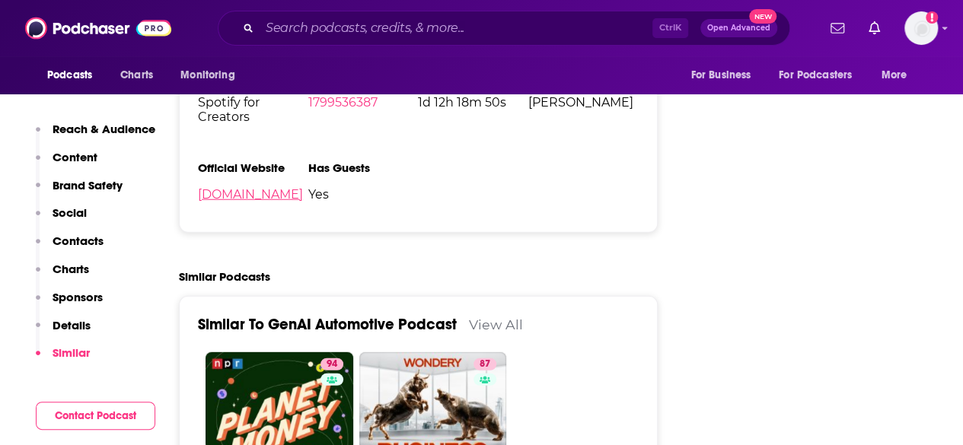
click at [215, 202] on link "[DOMAIN_NAME]" at bounding box center [250, 194] width 105 height 14
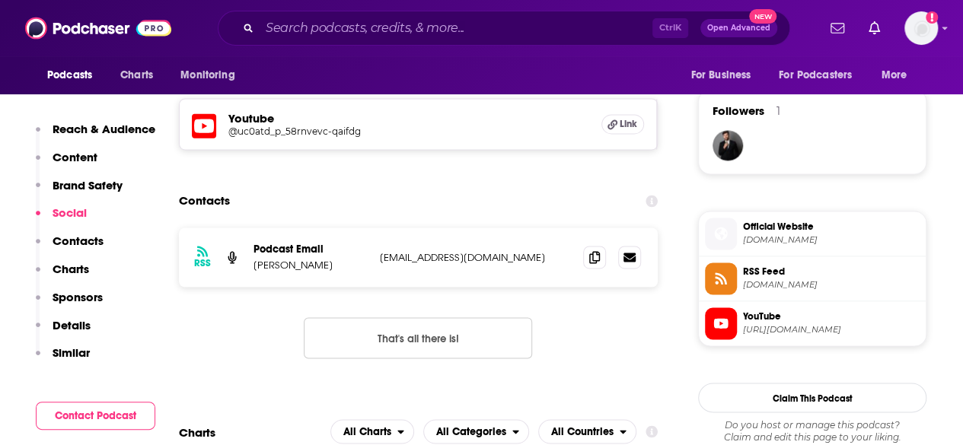
scroll to position [0, 0]
